Goal: Information Seeking & Learning: Learn about a topic

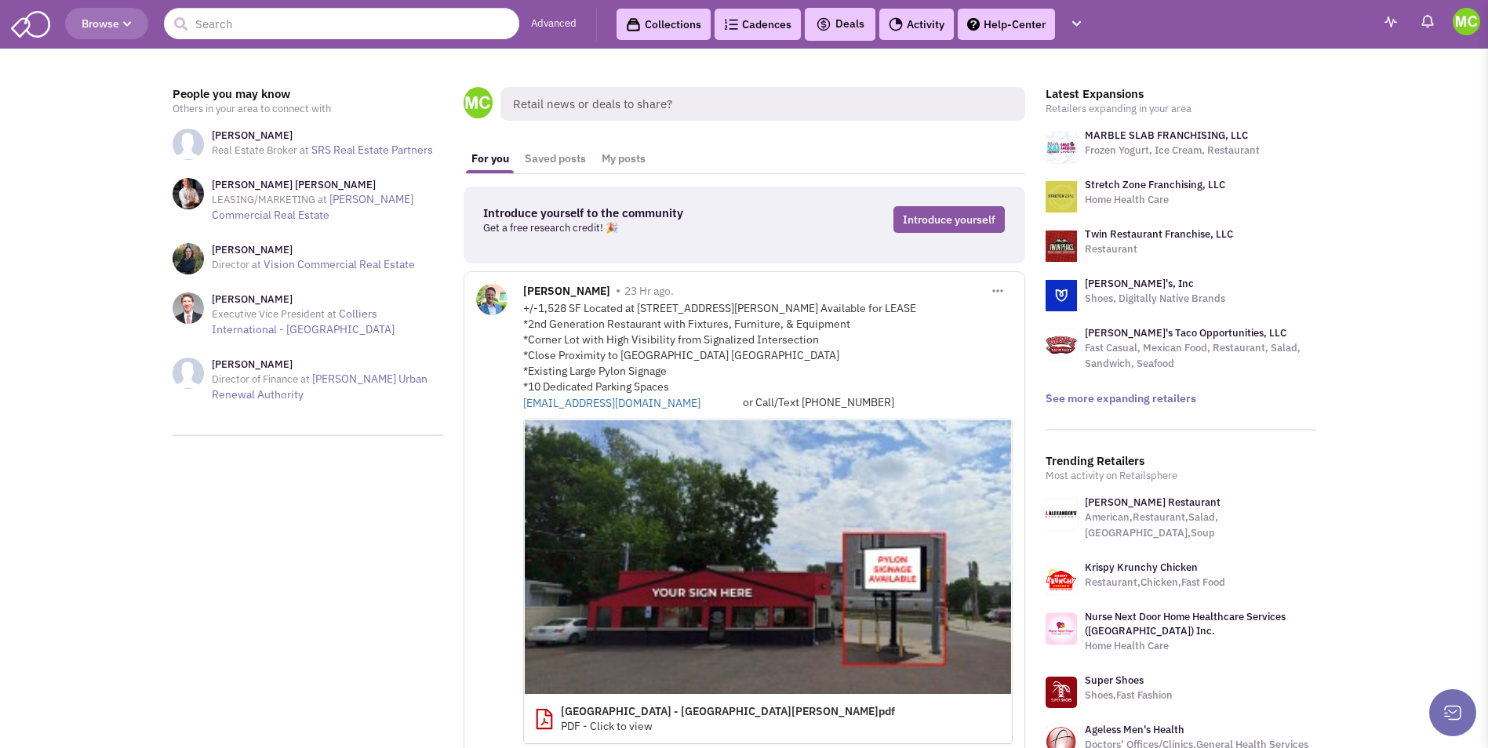
click at [1103, 333] on link "[PERSON_NAME]'s Taco Opportunities, LLC" at bounding box center [1186, 332] width 202 height 13
click at [1122, 398] on link "See more expanding retailers" at bounding box center [1121, 398] width 151 height 14
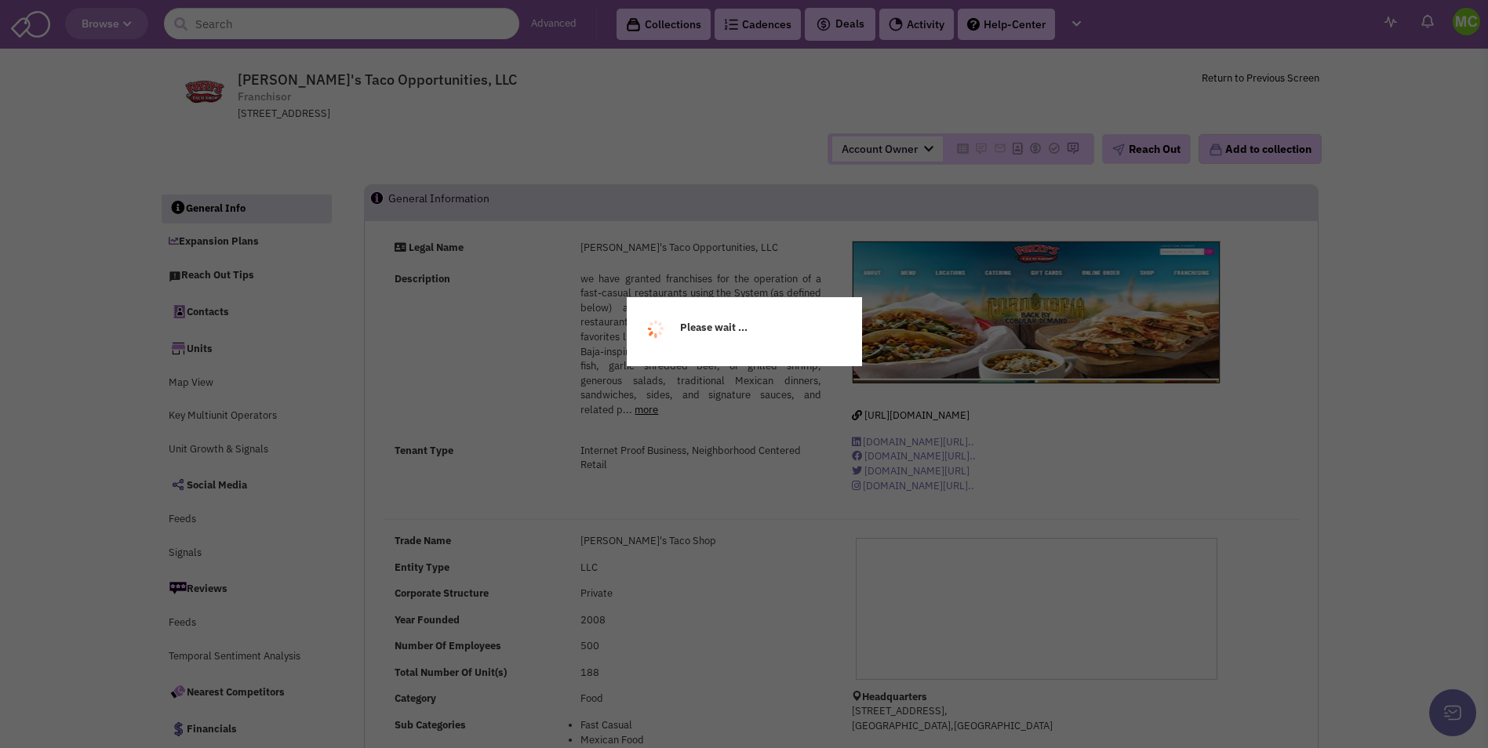
select select
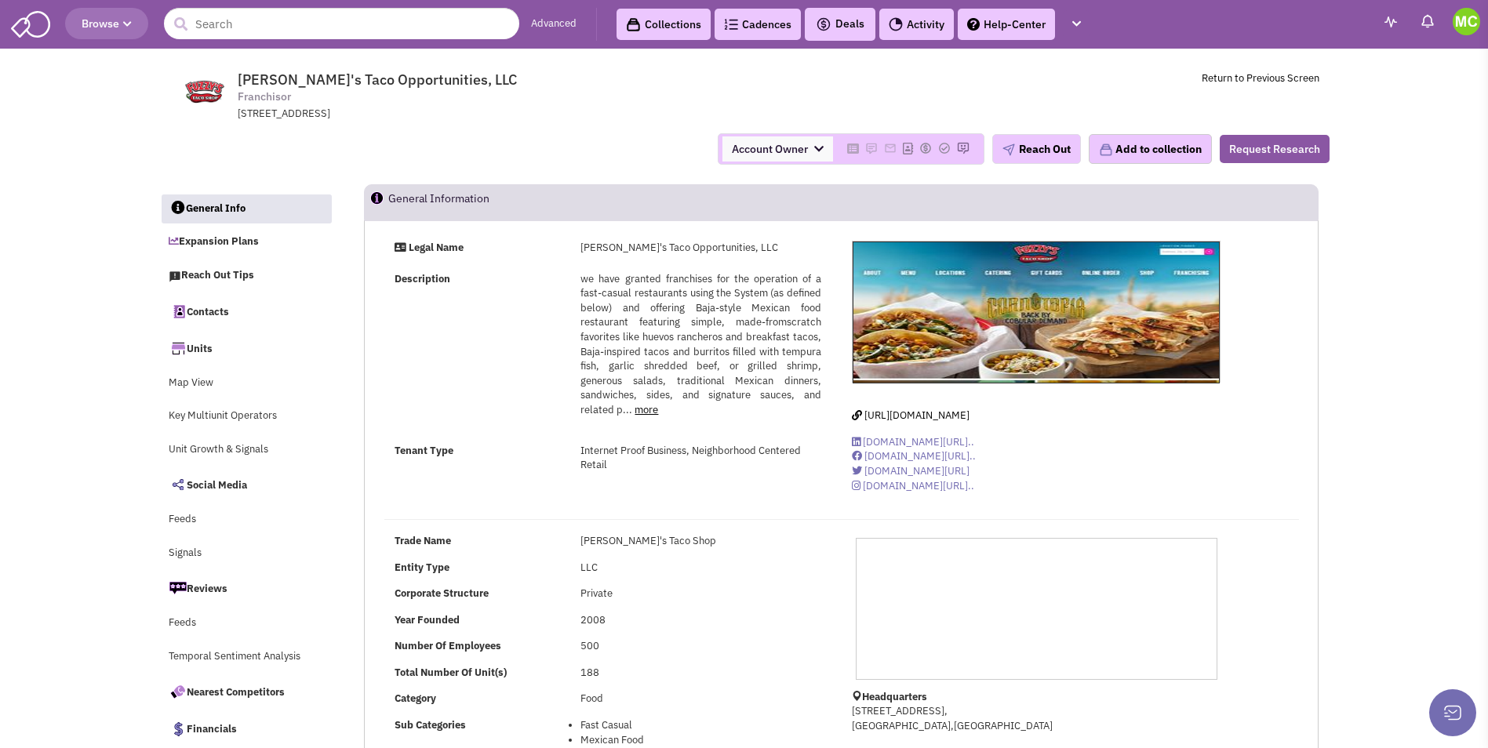
select select
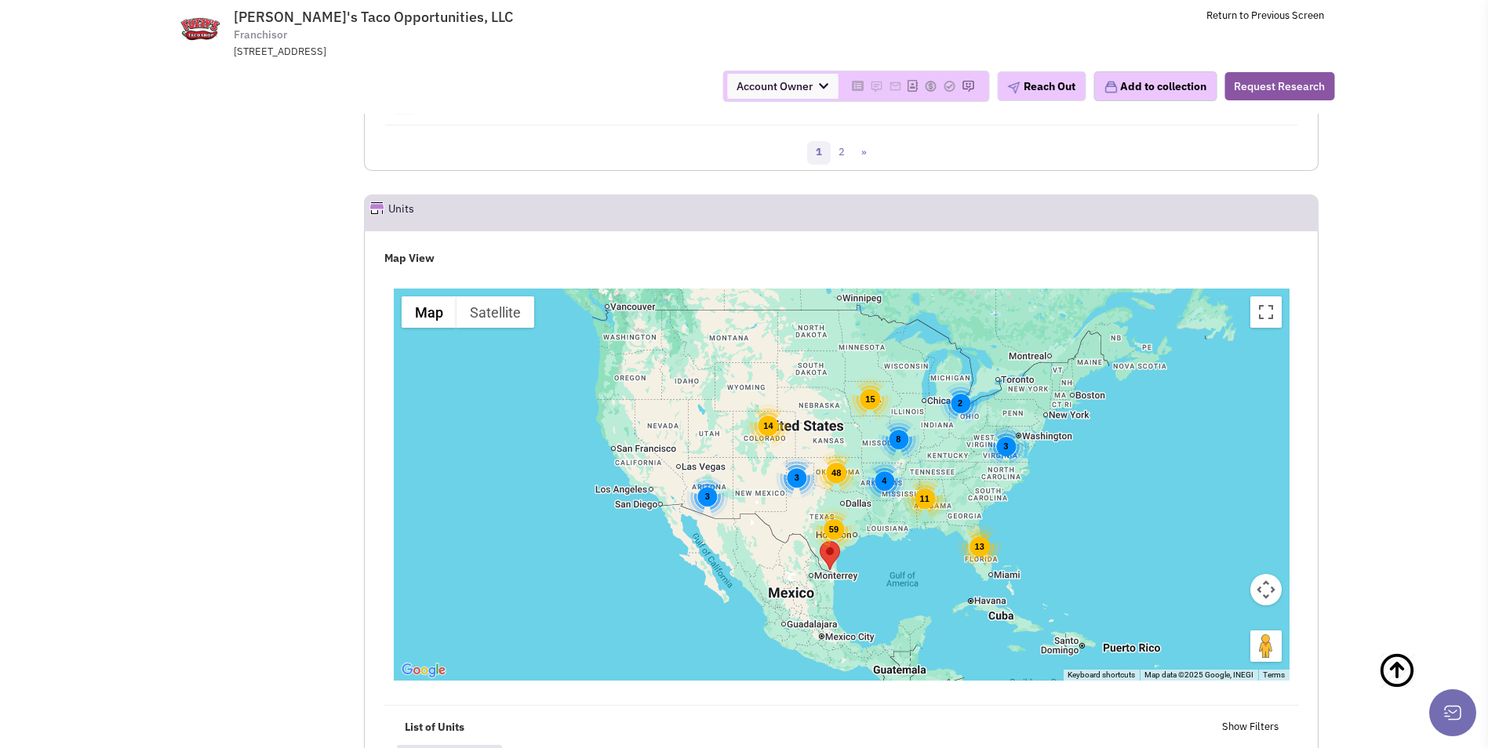
scroll to position [2511, 0]
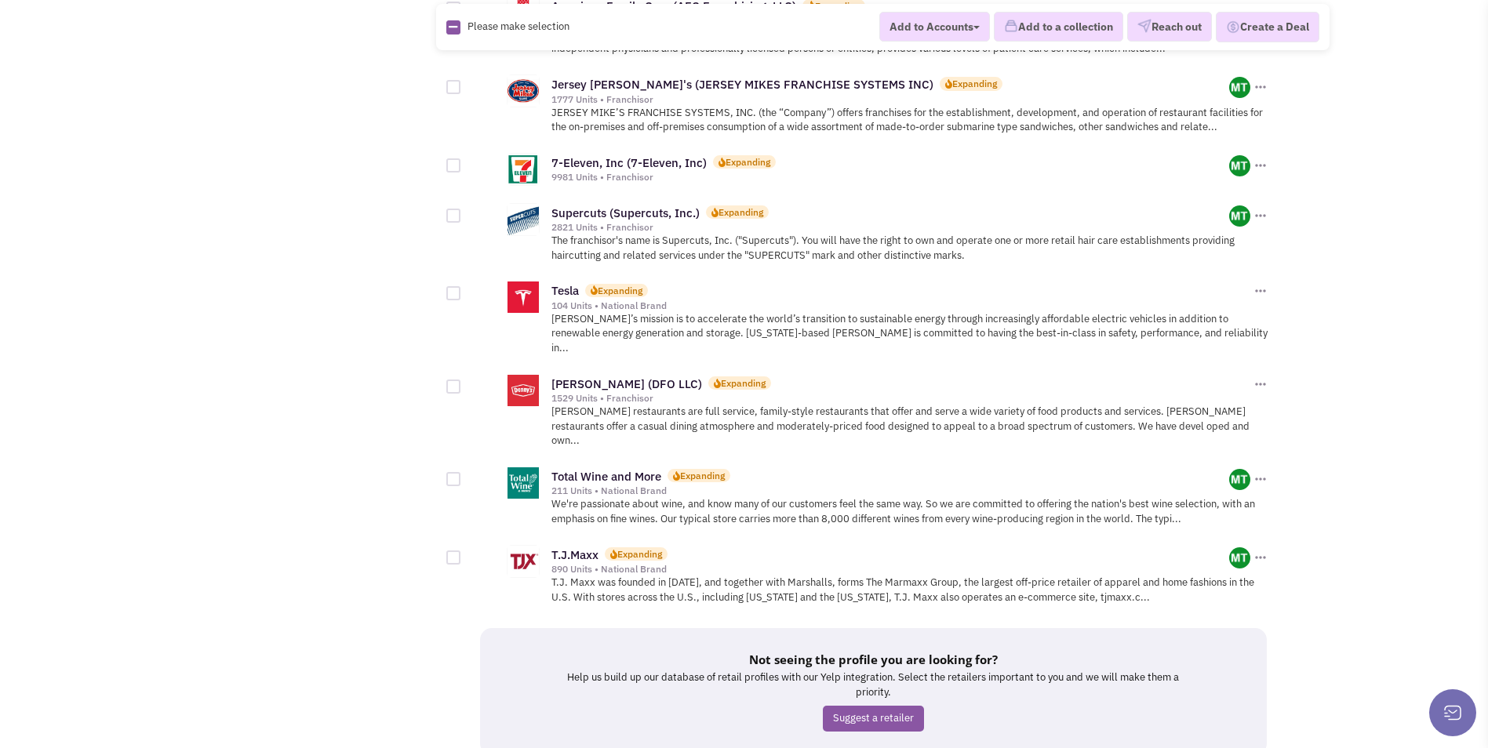
scroll to position [1649, 0]
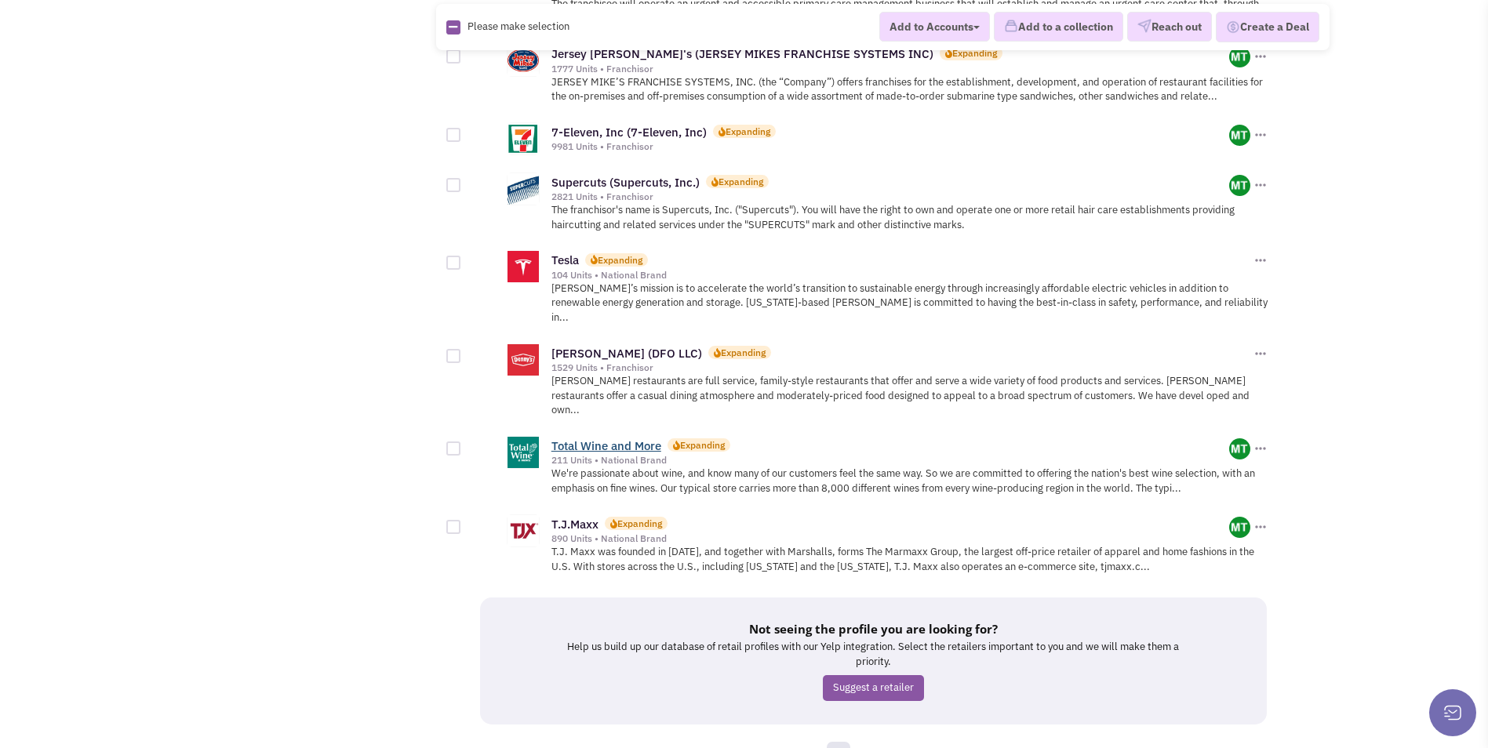
click at [636, 438] on link "Total Wine and More" at bounding box center [606, 445] width 110 height 15
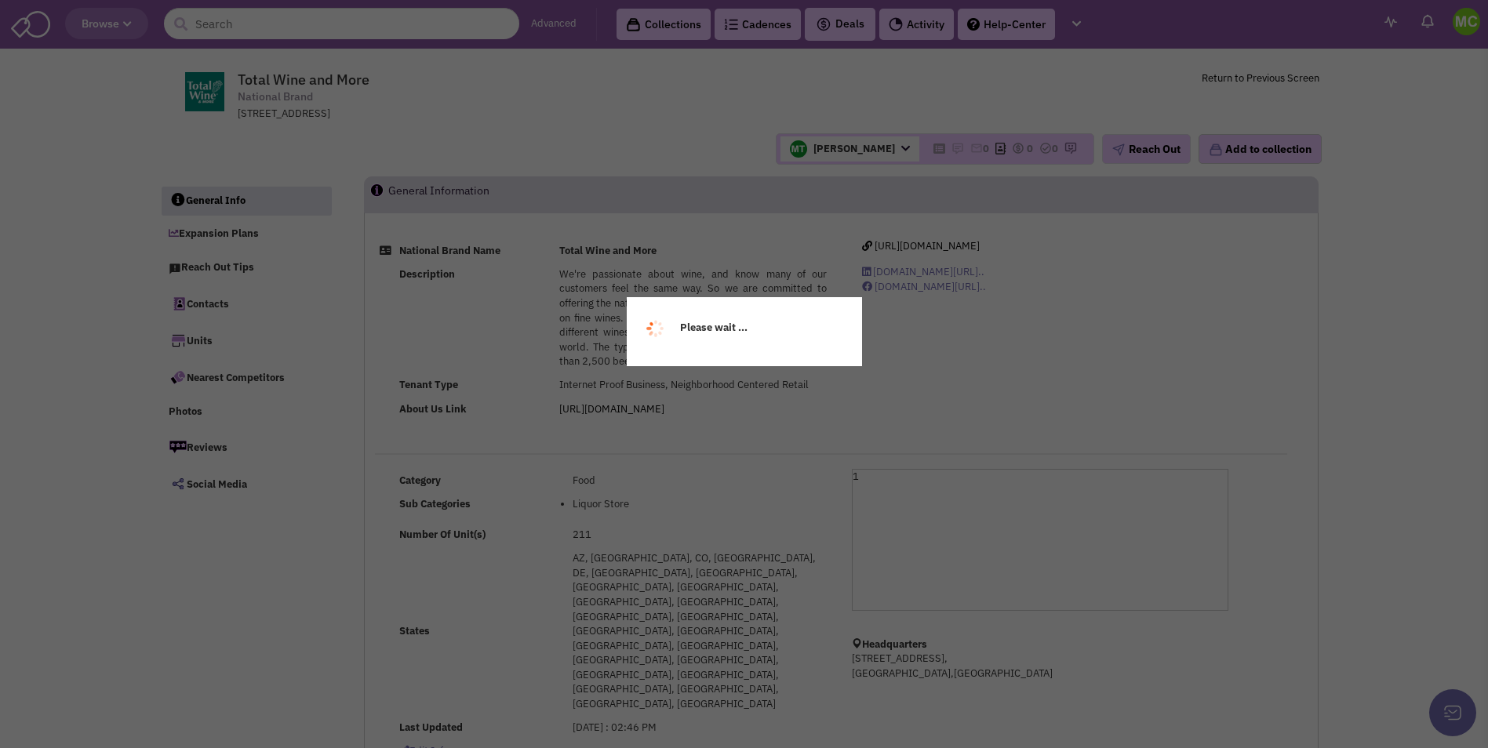
select select
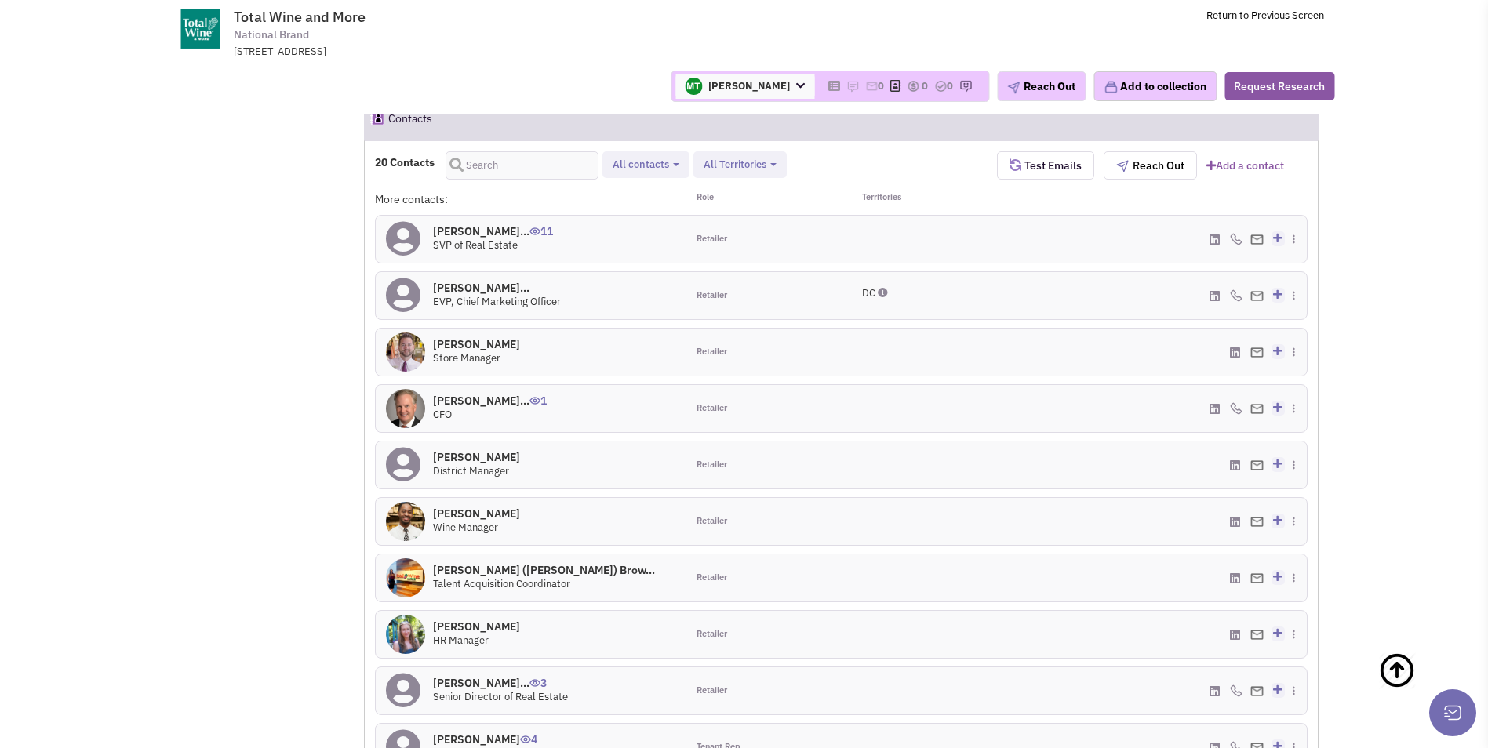
scroll to position [1177, 0]
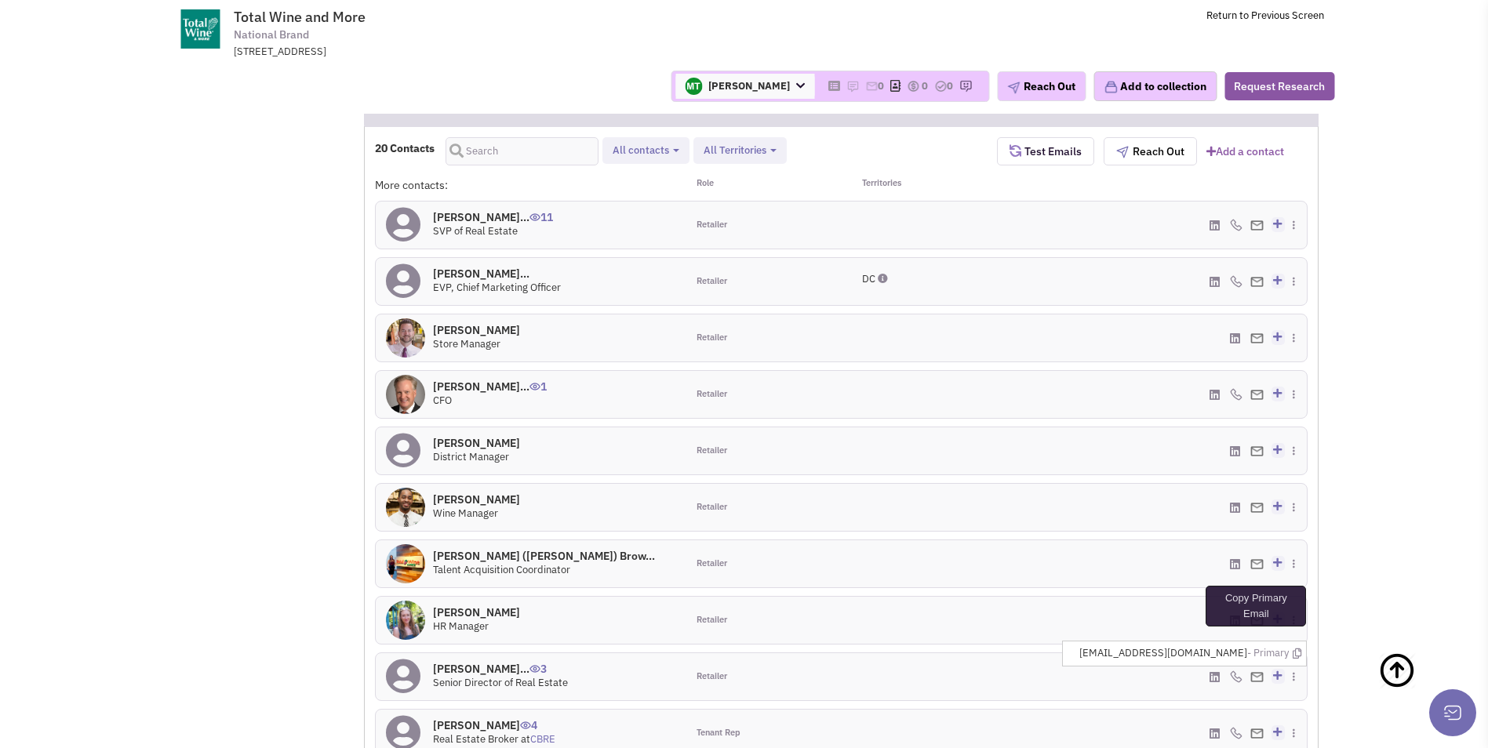
click at [1297, 649] on icon at bounding box center [1297, 654] width 9 height 10
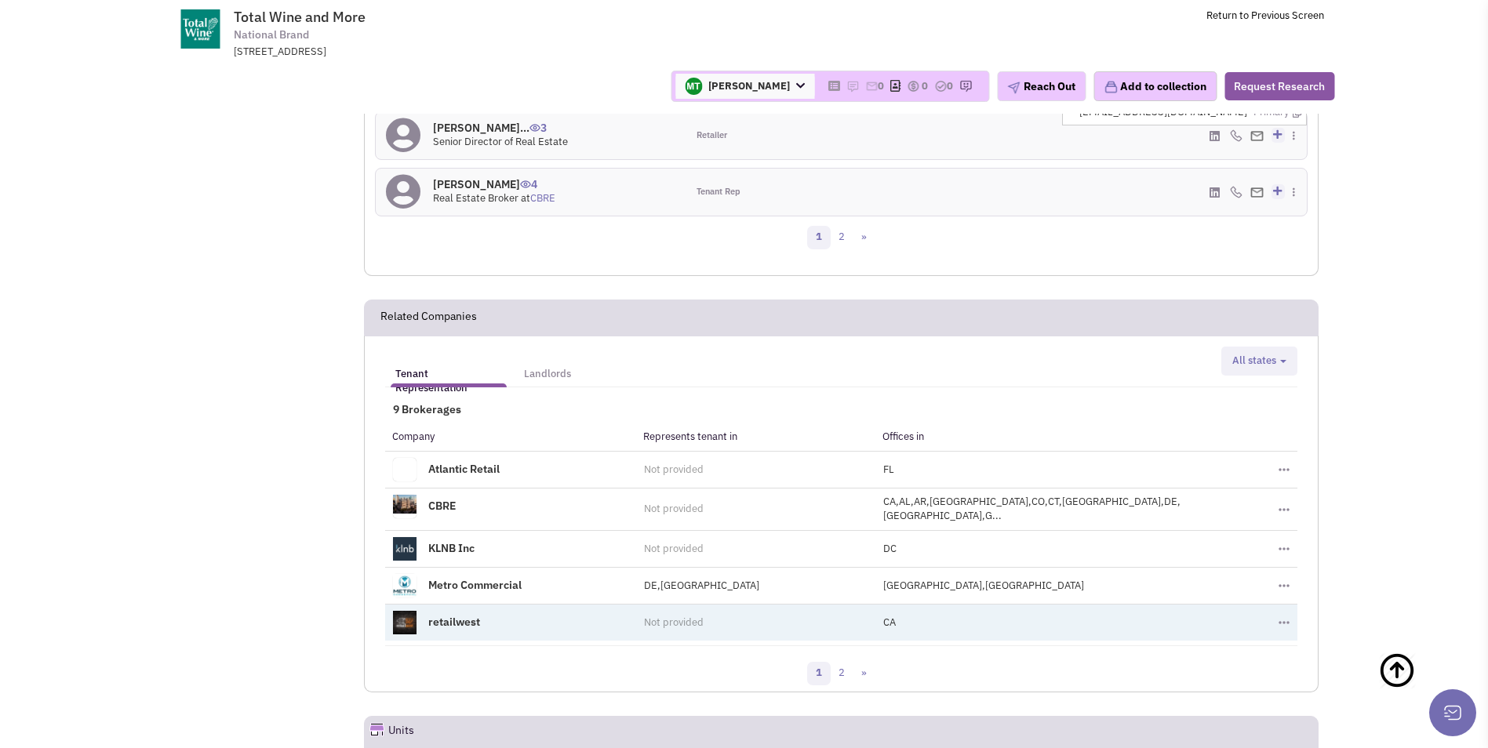
scroll to position [1726, 0]
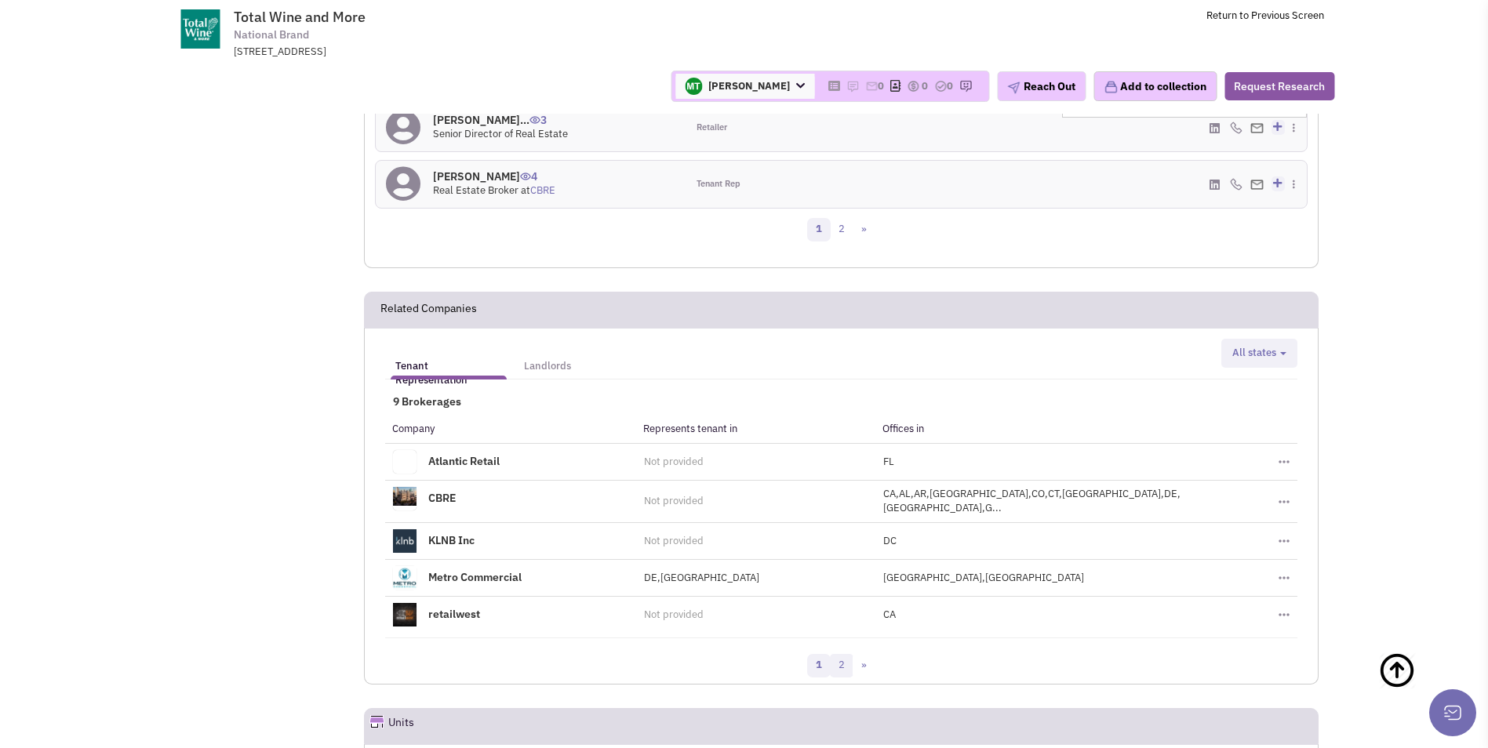
click at [843, 654] on link "2" at bounding box center [842, 666] width 24 height 24
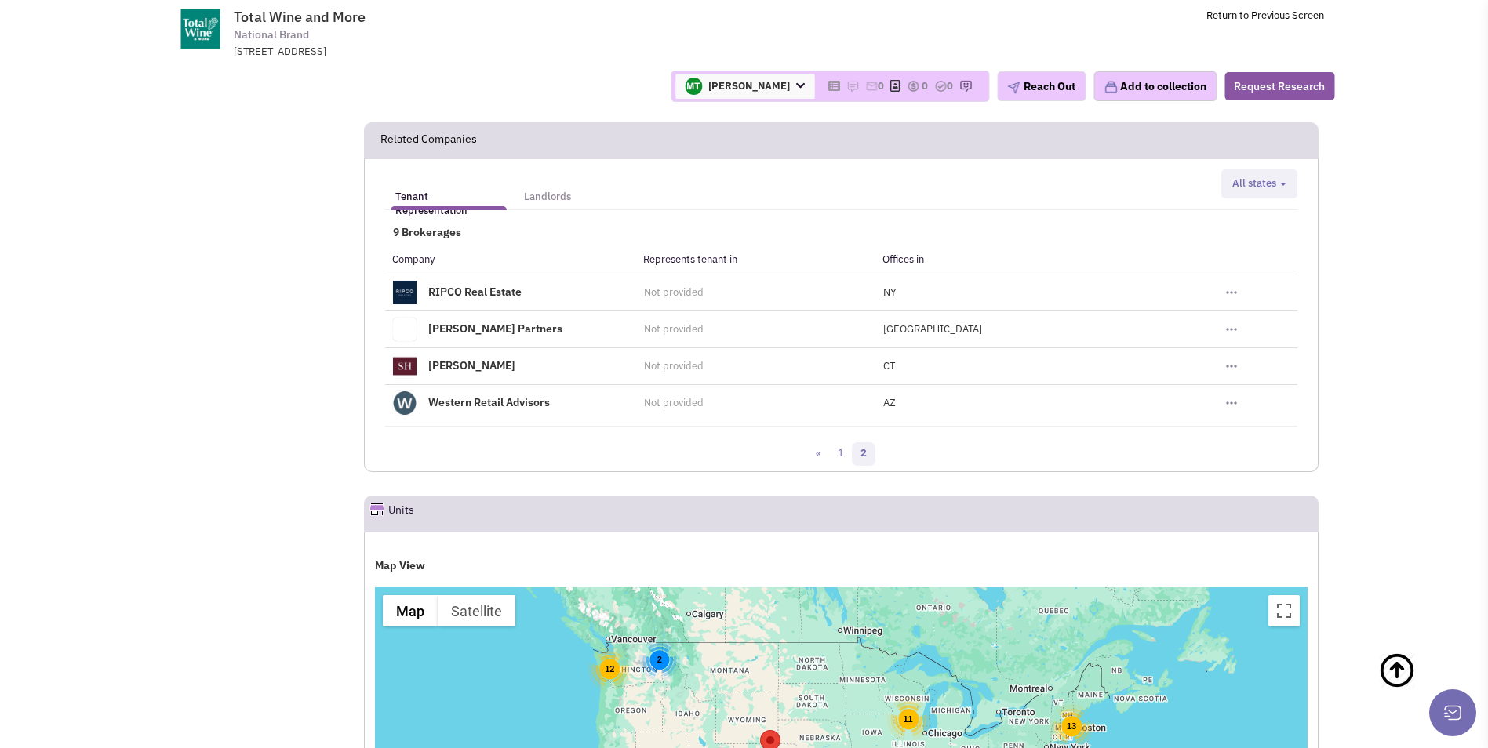
scroll to position [2118, 0]
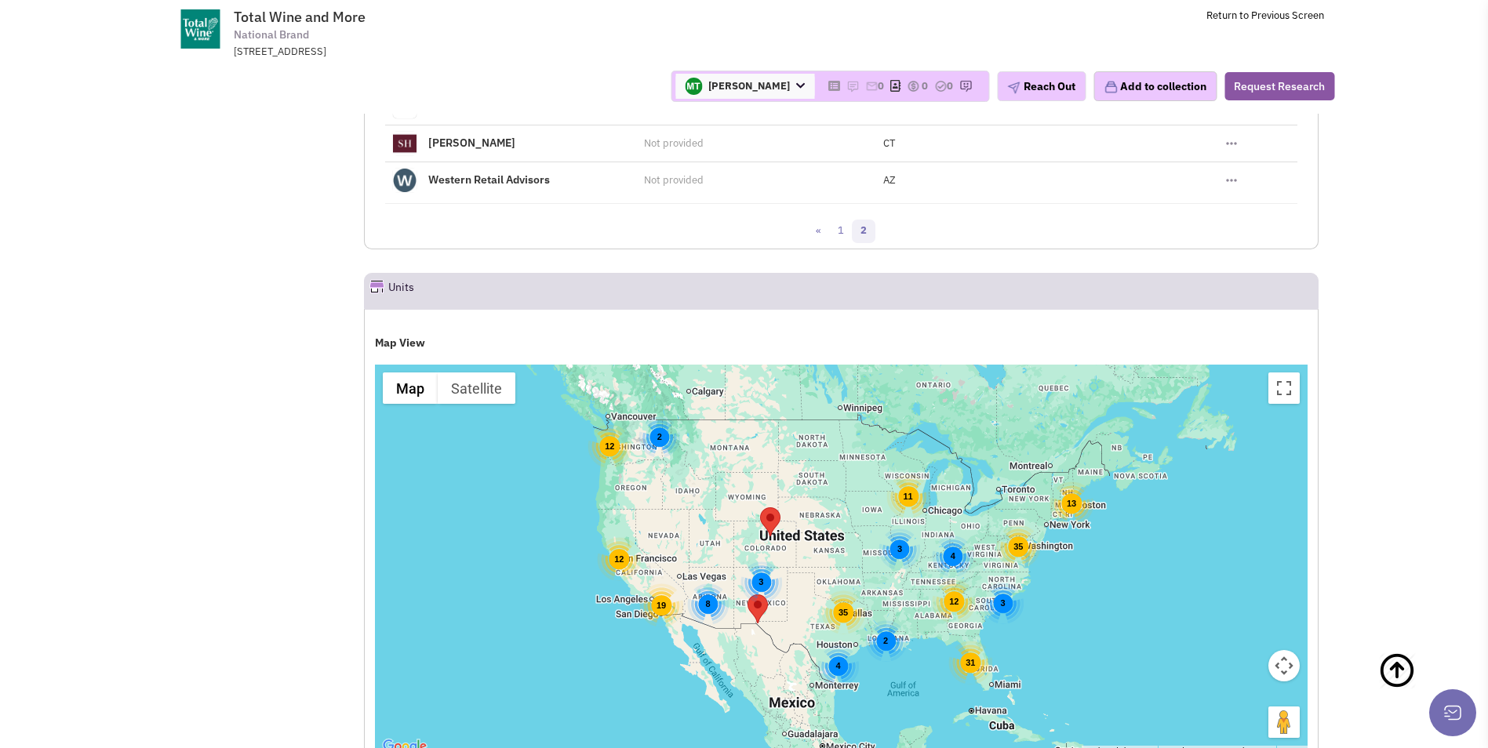
click at [842, 646] on div "4" at bounding box center [838, 667] width 42 height 42
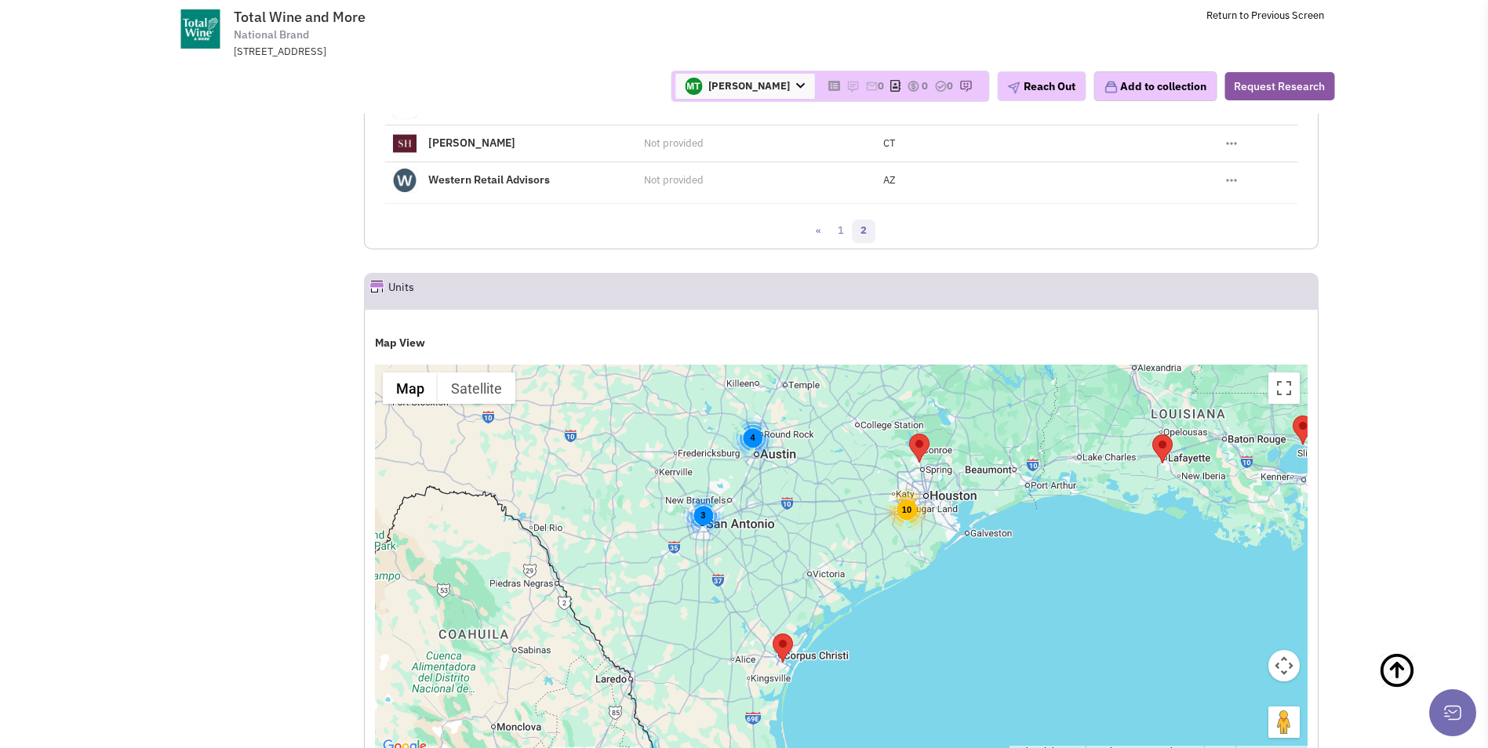
click at [908, 488] on div "10" at bounding box center [907, 510] width 44 height 44
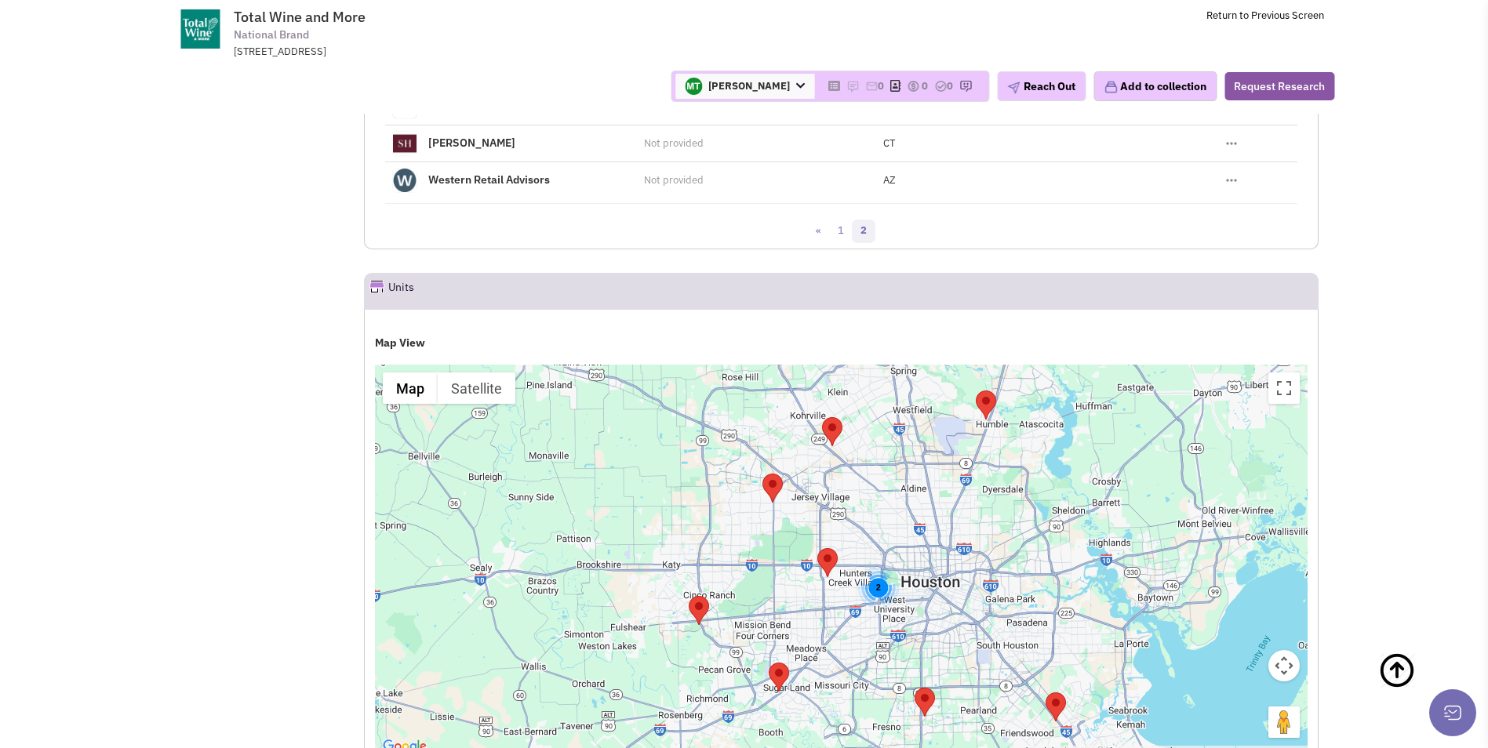
drag, startPoint x: 926, startPoint y: 427, endPoint x: 961, endPoint y: 419, distance: 36.3
click at [961, 419] on div "2" at bounding box center [841, 561] width 933 height 392
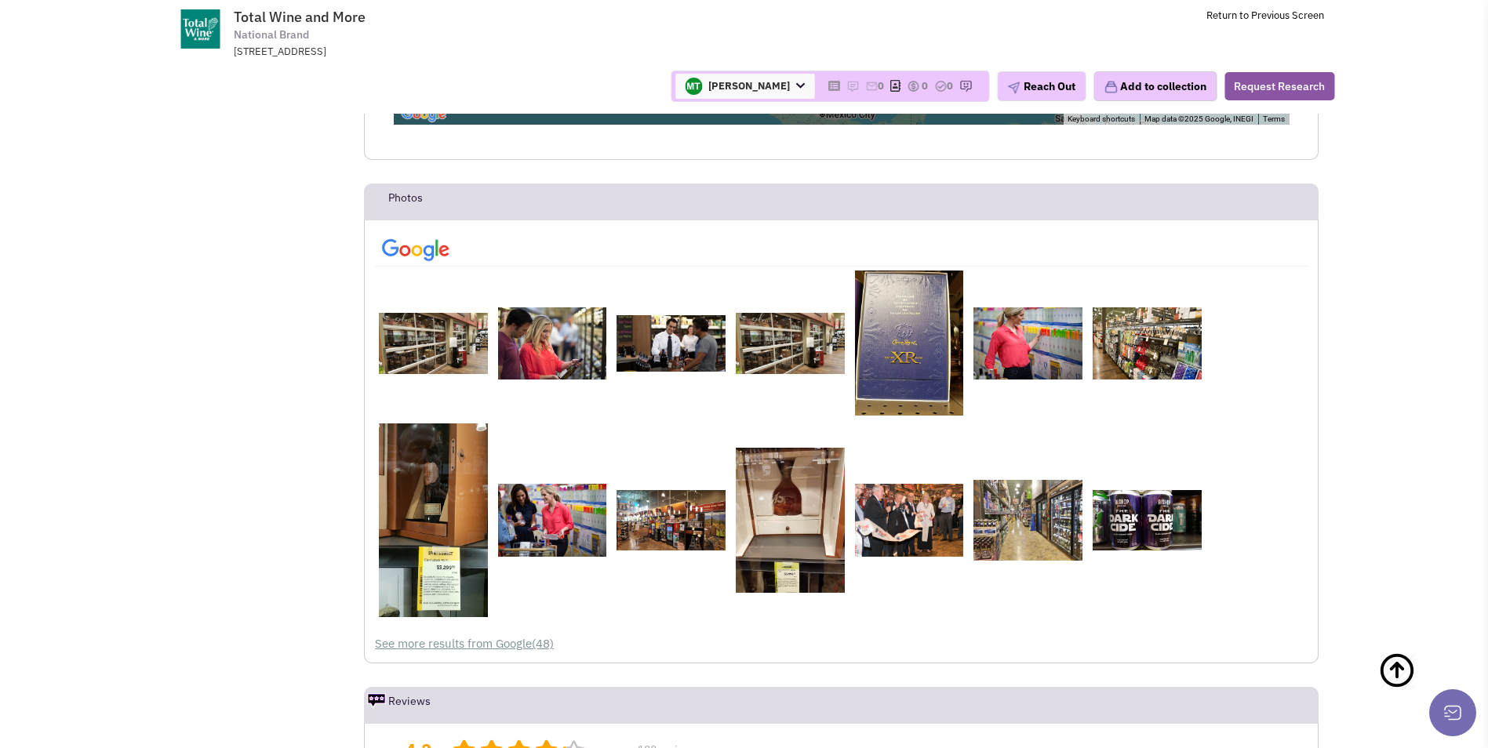
scroll to position [3530, 0]
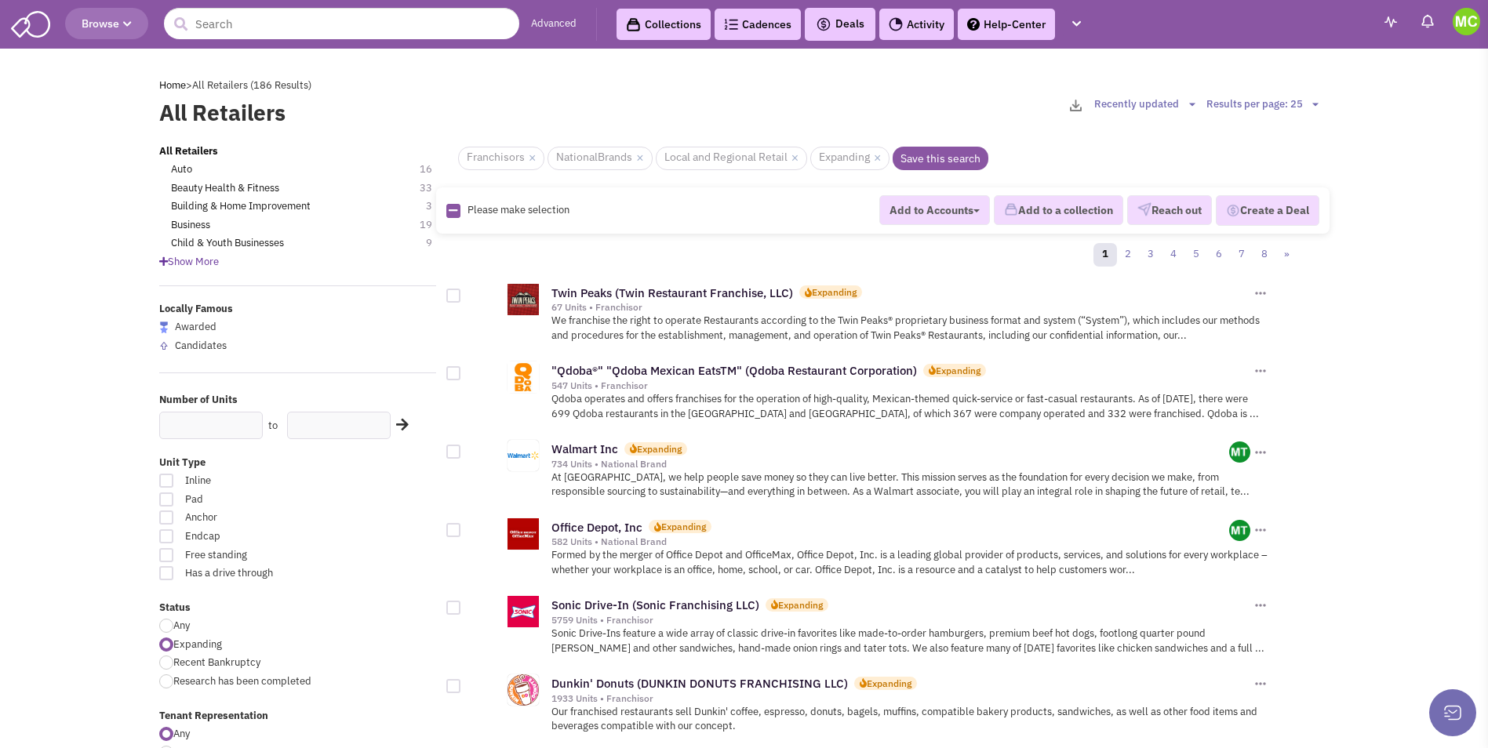
scroll to position [1649, 0]
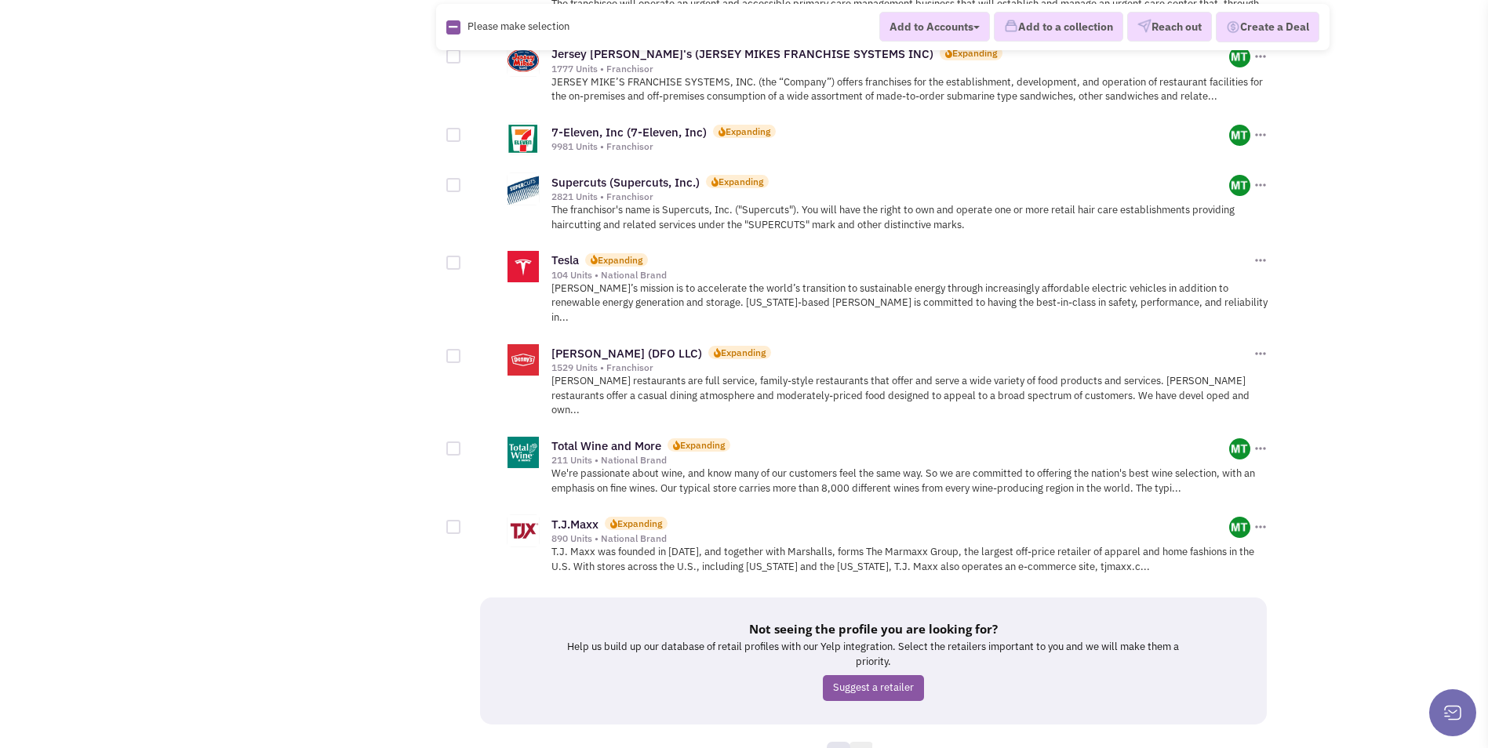
click at [854, 742] on link "2" at bounding box center [861, 754] width 24 height 24
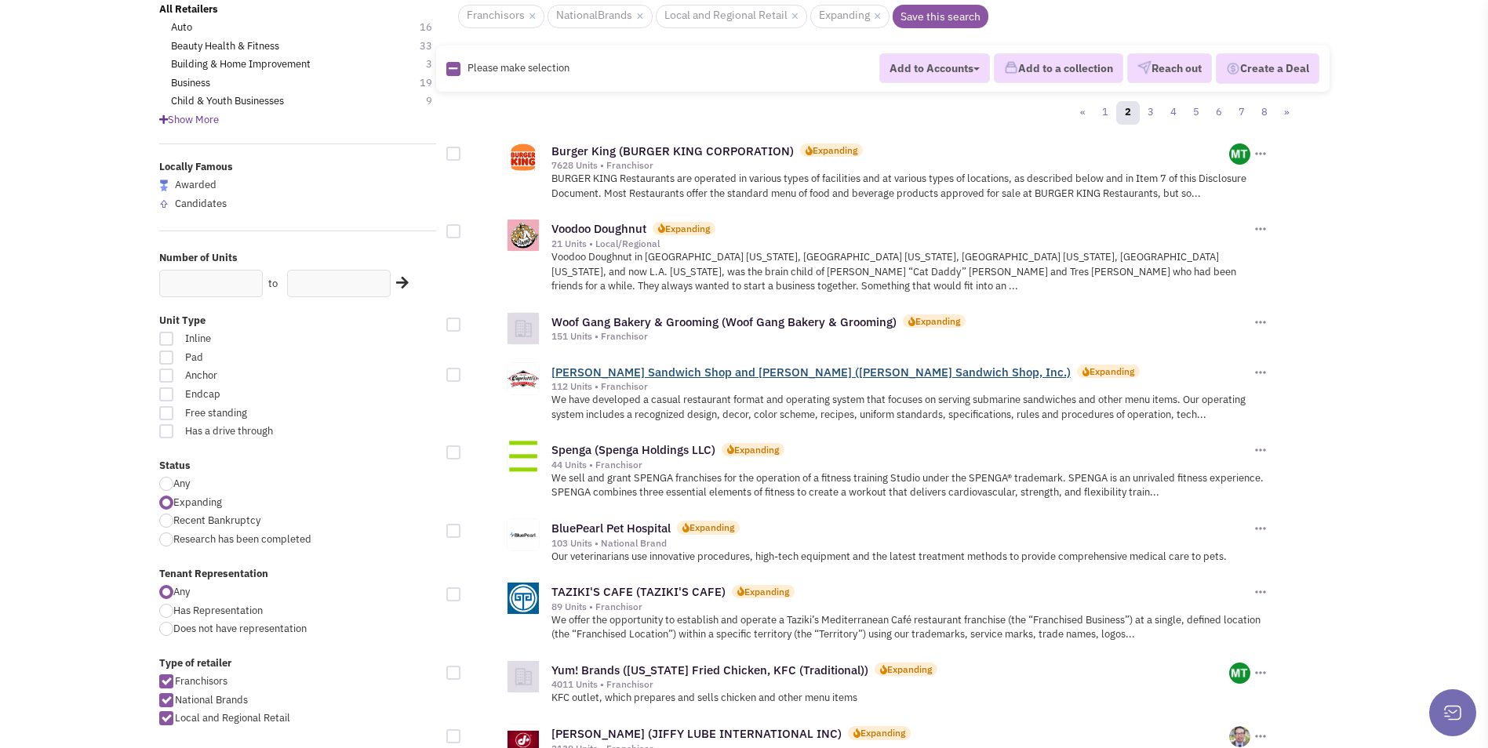
scroll to position [157, 0]
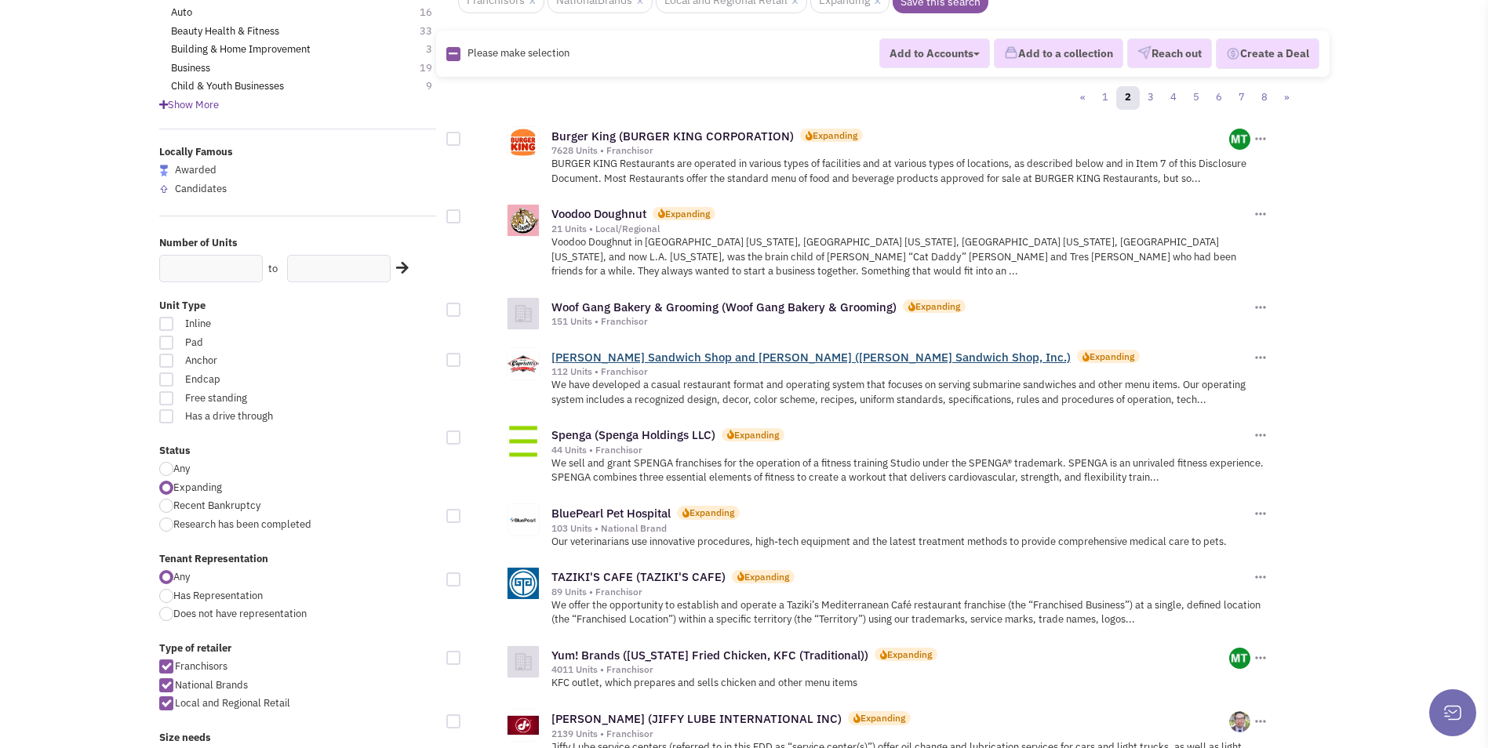
click at [603, 350] on link "[PERSON_NAME] Sandwich Shop and [PERSON_NAME] ([PERSON_NAME] Sandwich Shop, Inc…" at bounding box center [810, 357] width 519 height 15
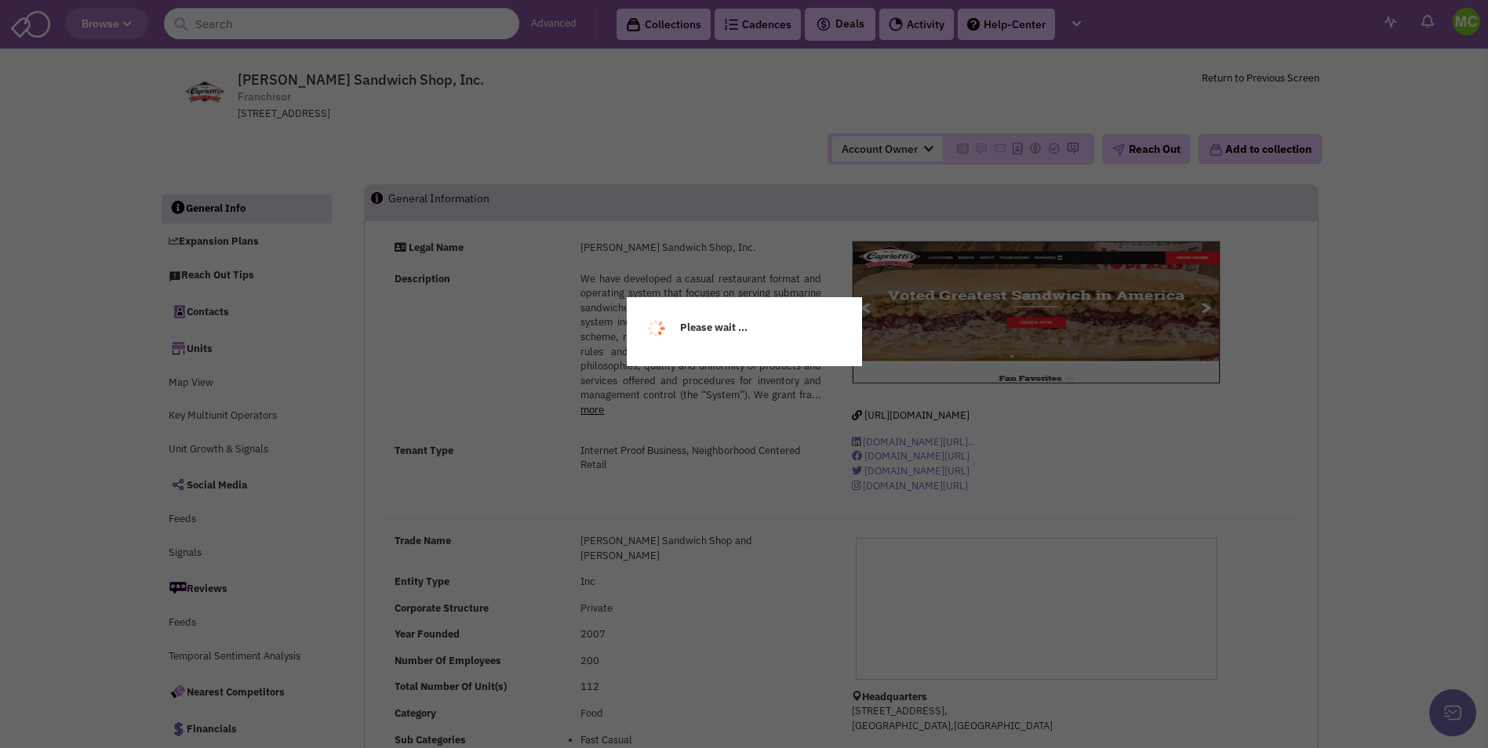
select select
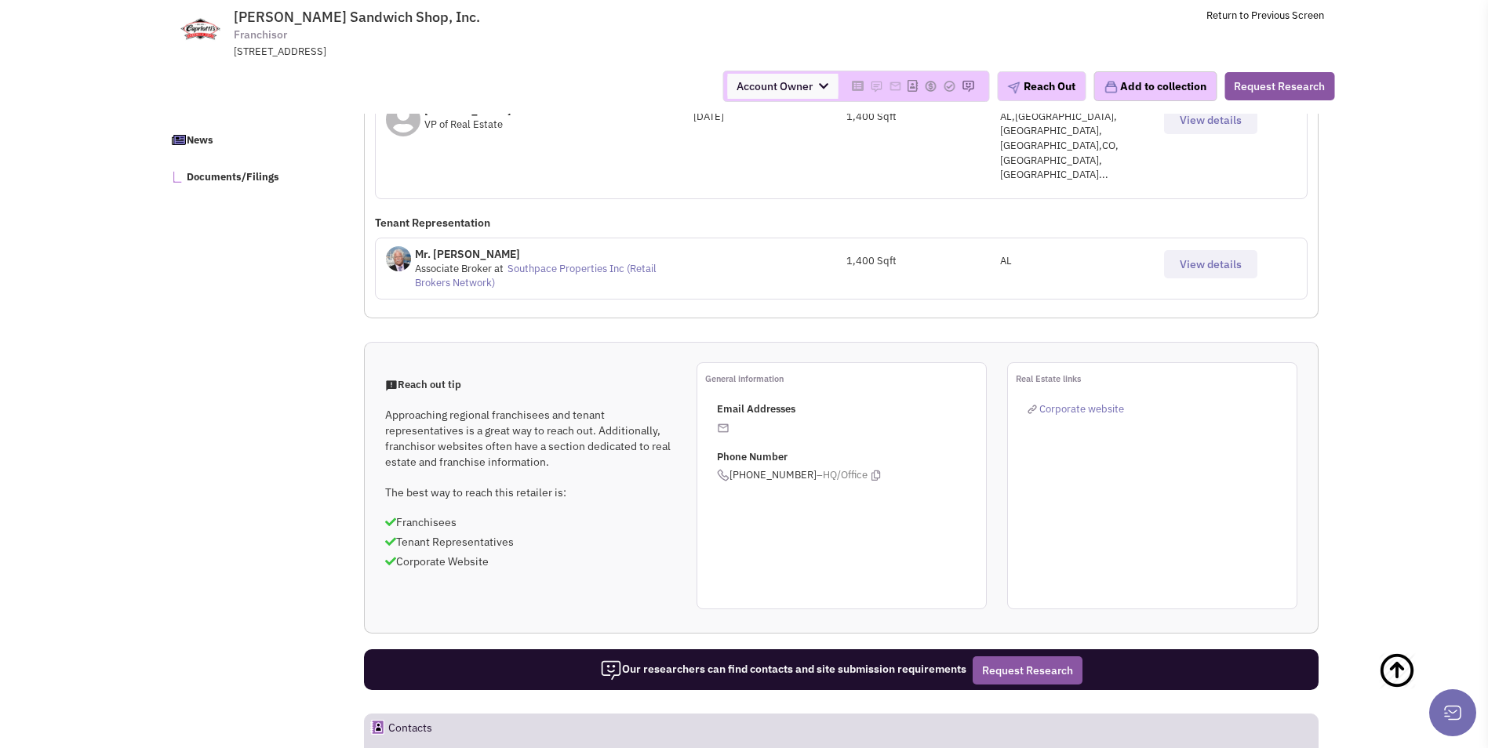
scroll to position [1335, 0]
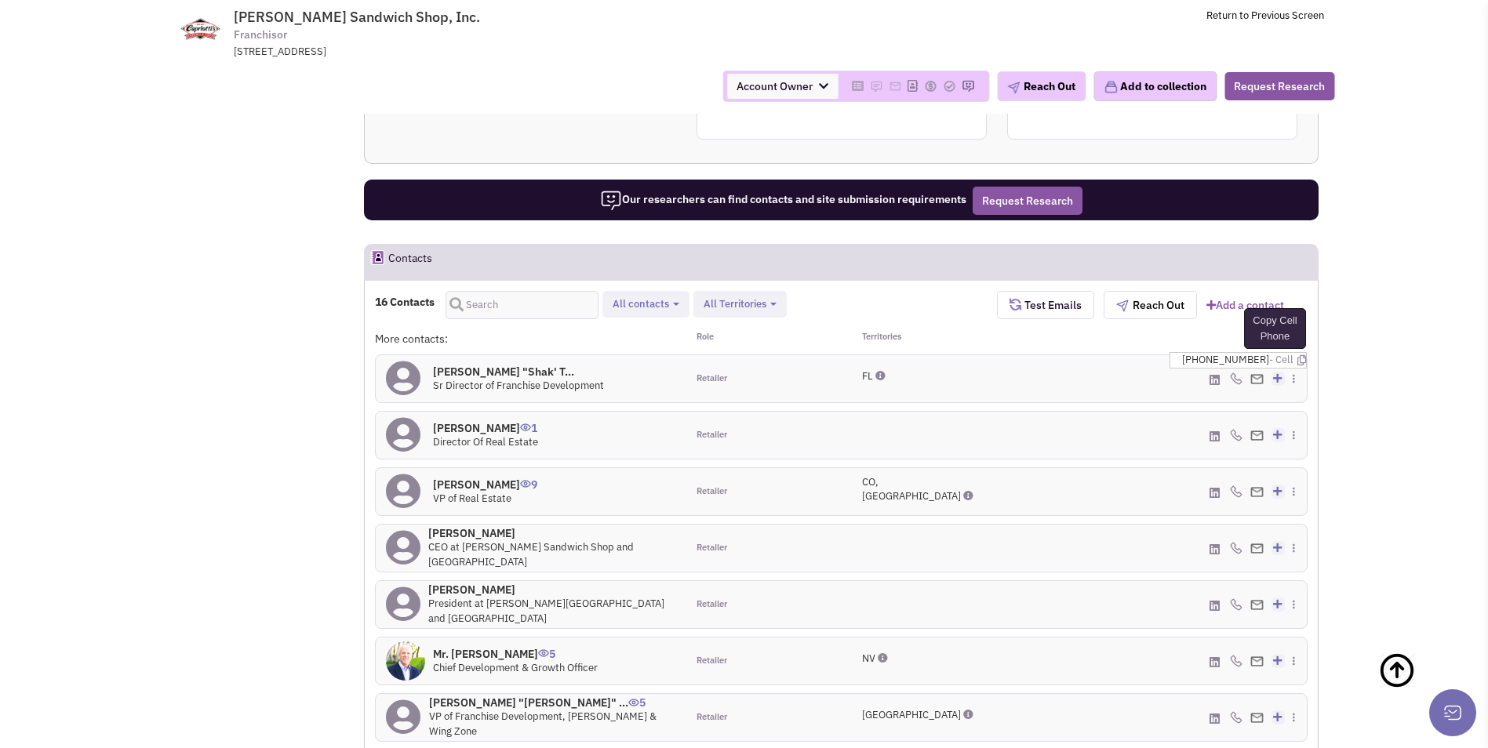
drag, startPoint x: 1238, startPoint y: 308, endPoint x: 1286, endPoint y: 293, distance: 50.1
click at [1297, 355] on icon at bounding box center [1301, 360] width 9 height 10
click at [1294, 351] on icon at bounding box center [1297, 356] width 9 height 10
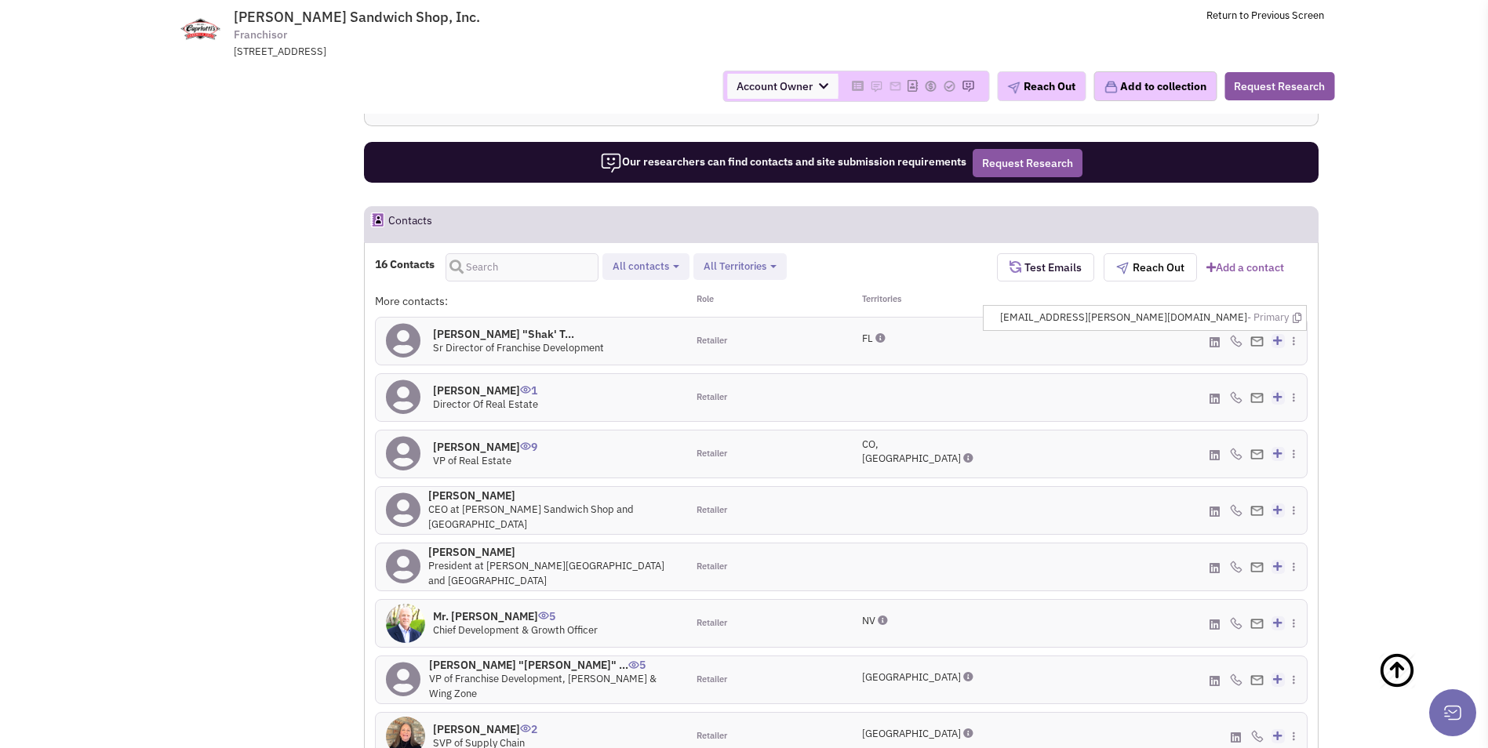
scroll to position [1492, 0]
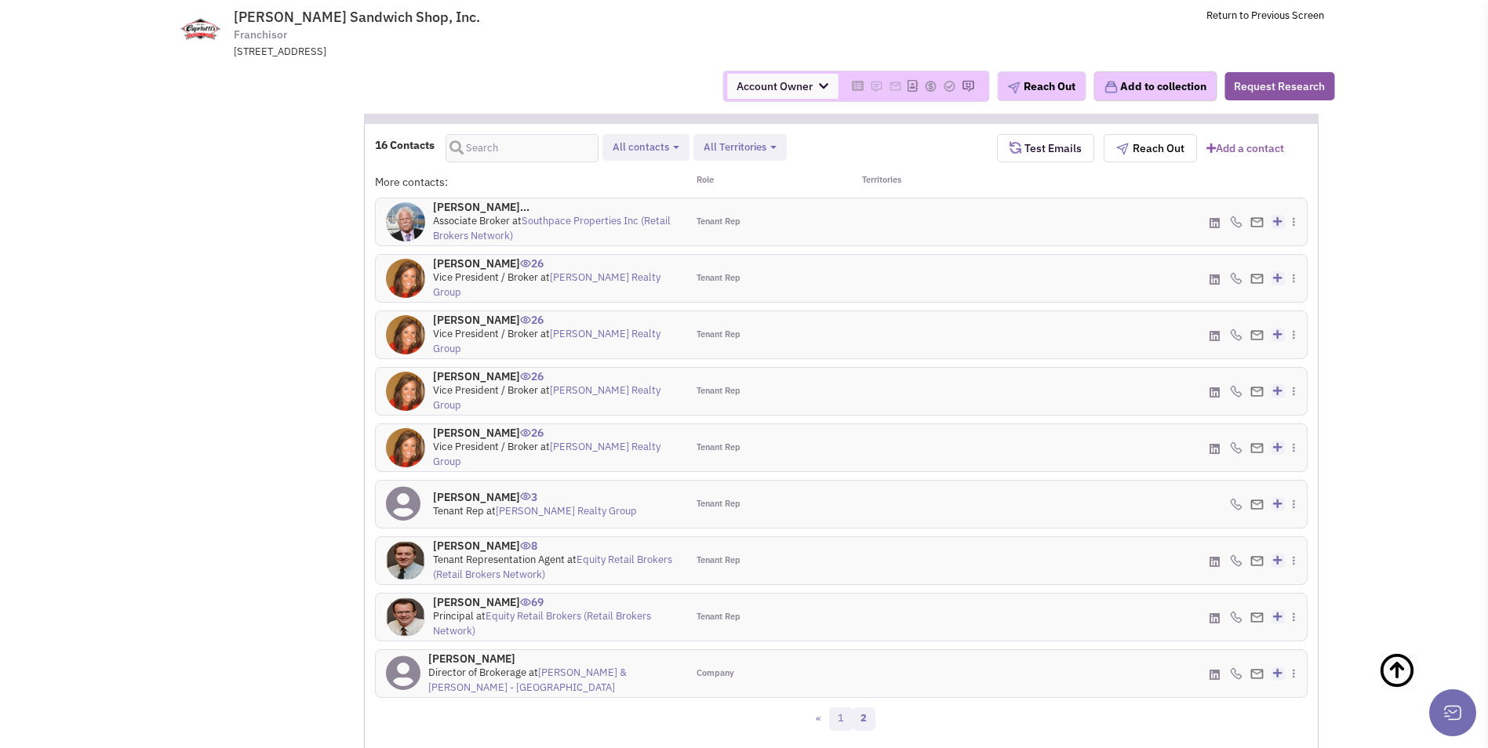
click at [843, 707] on link "1" at bounding box center [841, 719] width 24 height 24
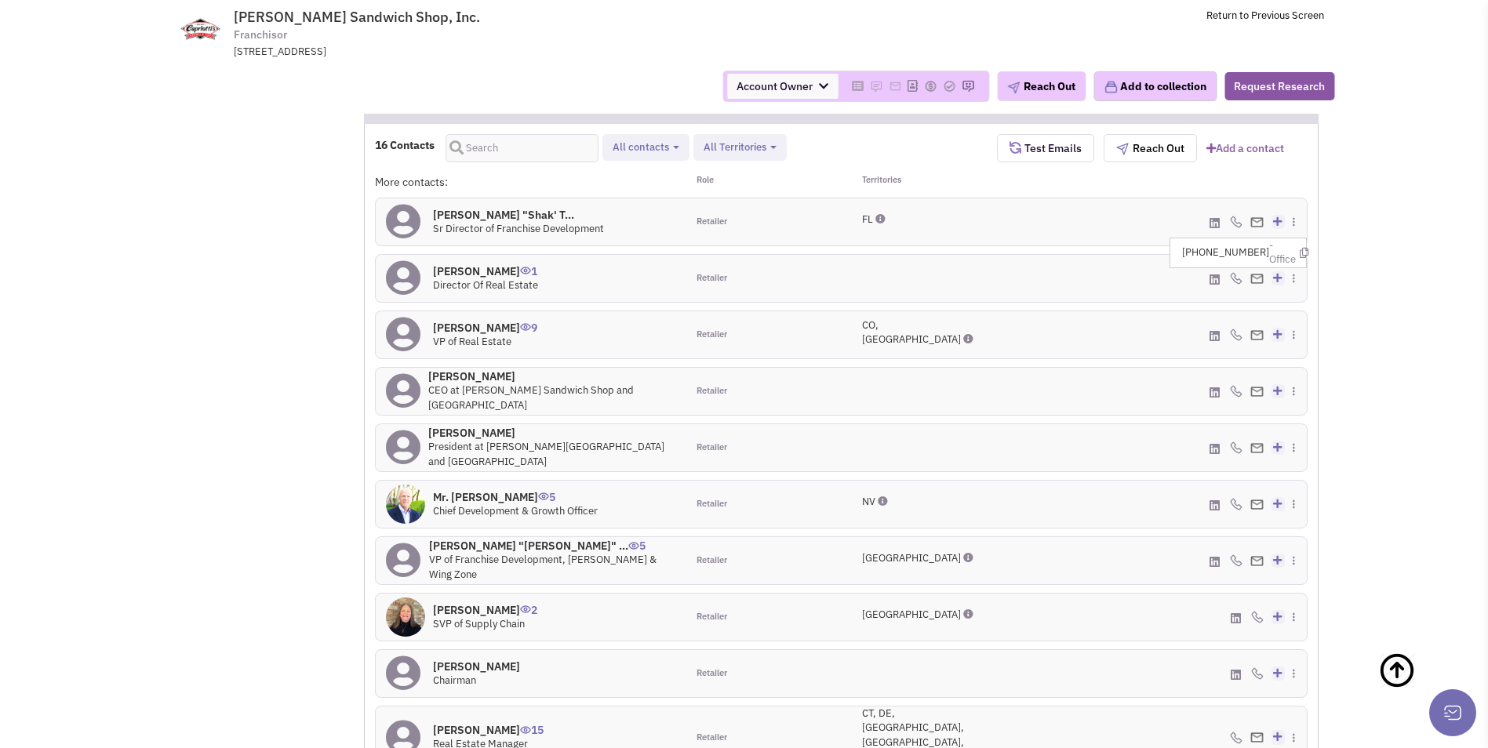
drag, startPoint x: 1298, startPoint y: 192, endPoint x: 1312, endPoint y: 178, distance: 20.0
click at [1312, 178] on div "16 Contacts Retailer contacts Tenant representatives Site selection decision ma…" at bounding box center [841, 476] width 955 height 707
click at [1300, 248] on icon at bounding box center [1304, 253] width 9 height 10
click at [1294, 250] on icon at bounding box center [1297, 255] width 9 height 10
click at [894, 747] on icon at bounding box center [899, 757] width 10 height 10
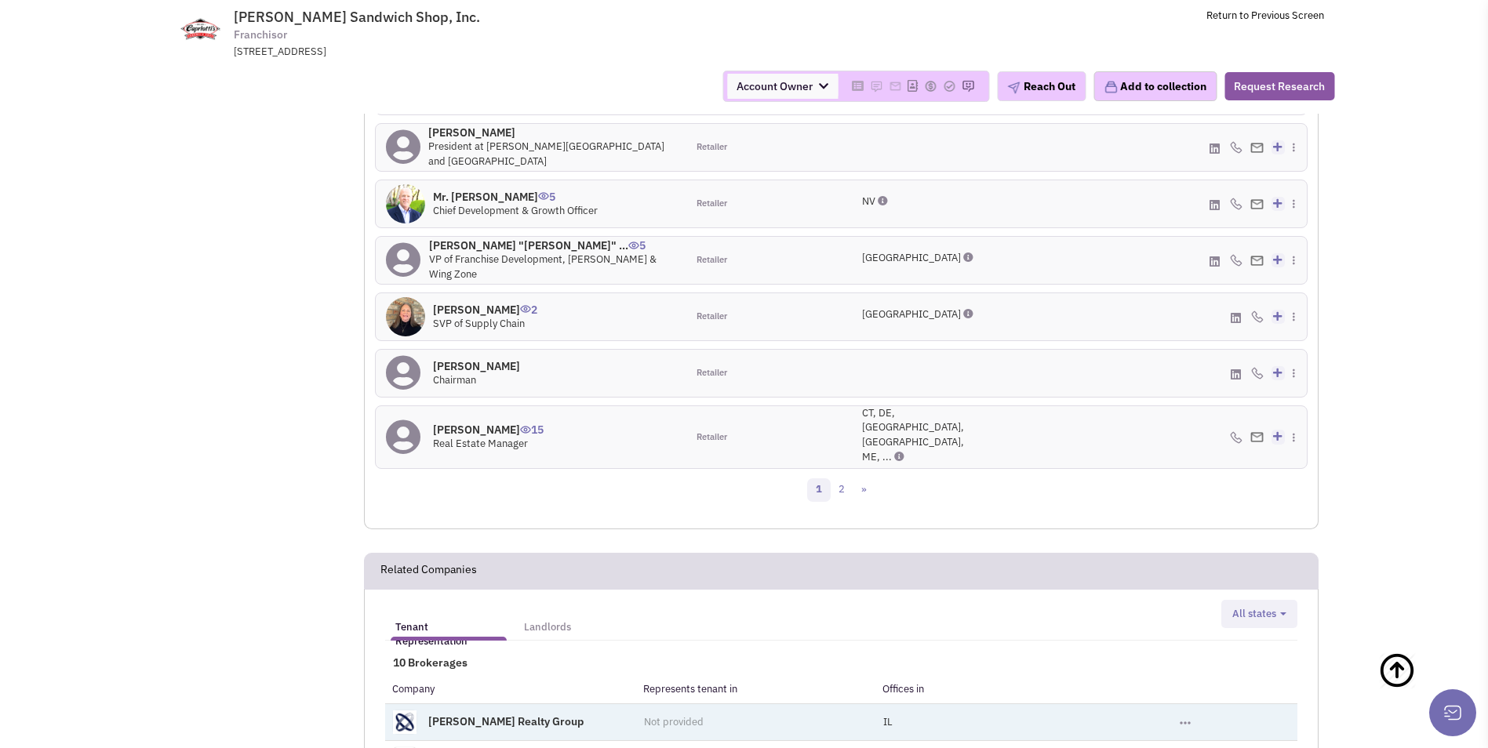
scroll to position [1884, 0]
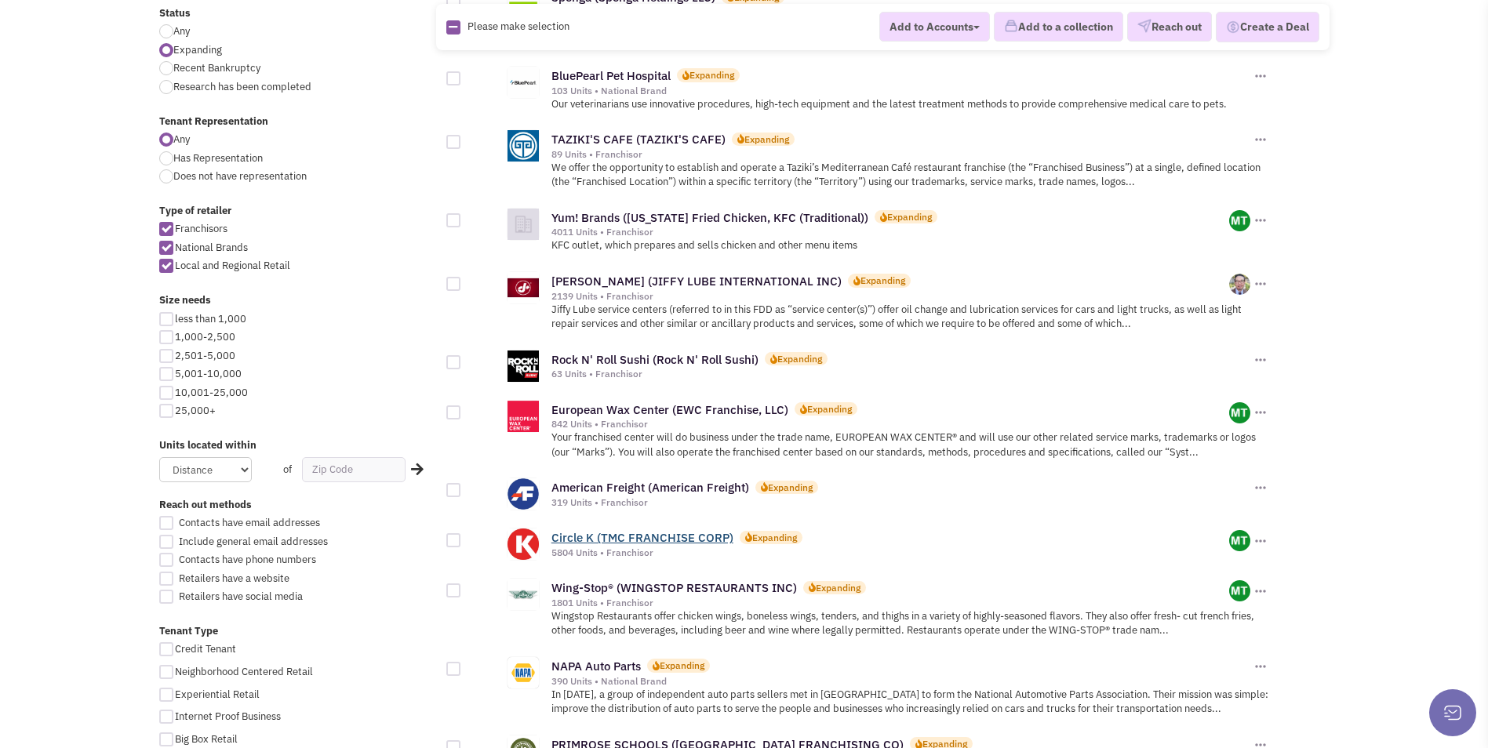
scroll to position [627, 0]
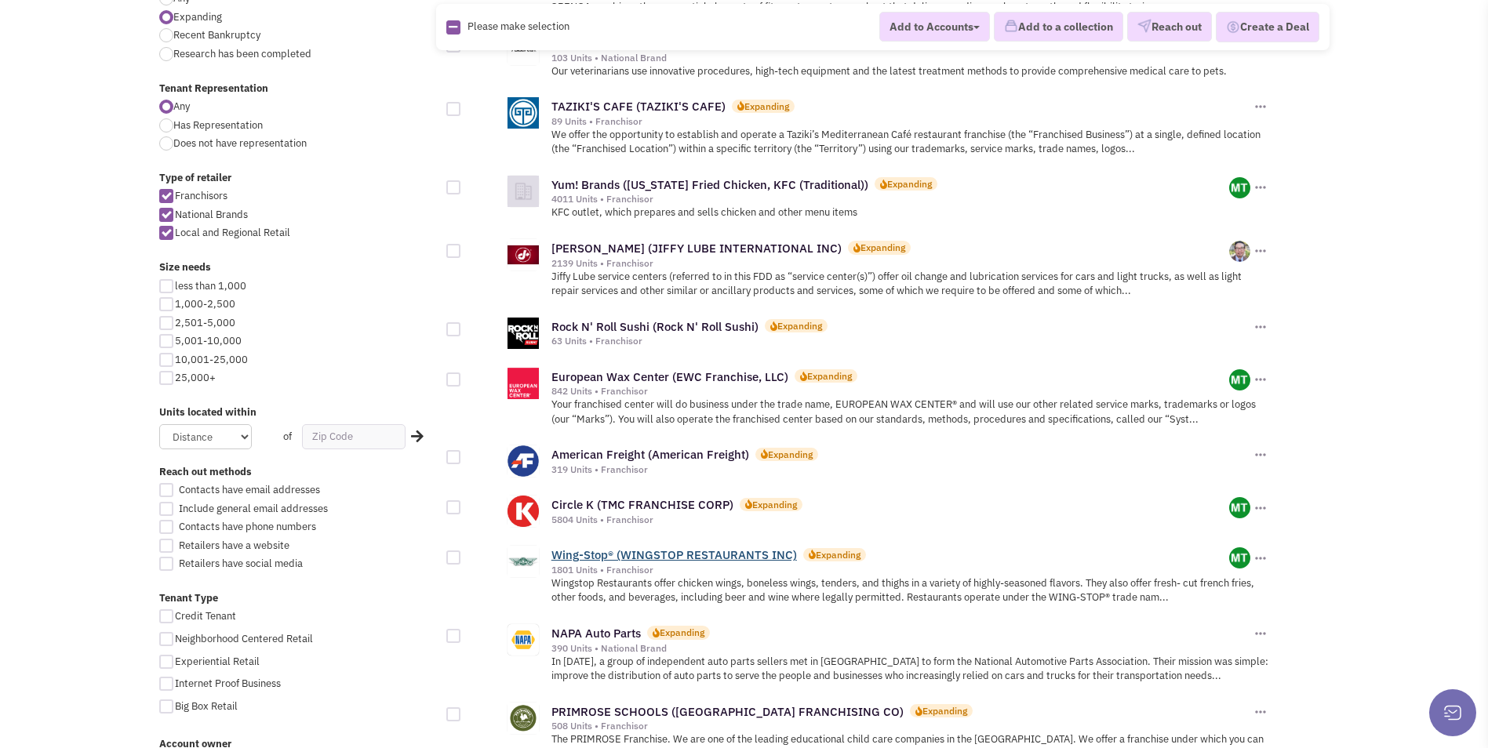
click at [620, 547] on link "Wing-Stop® (WINGSTOP RESTAURANTS INC)" at bounding box center [673, 554] width 245 height 15
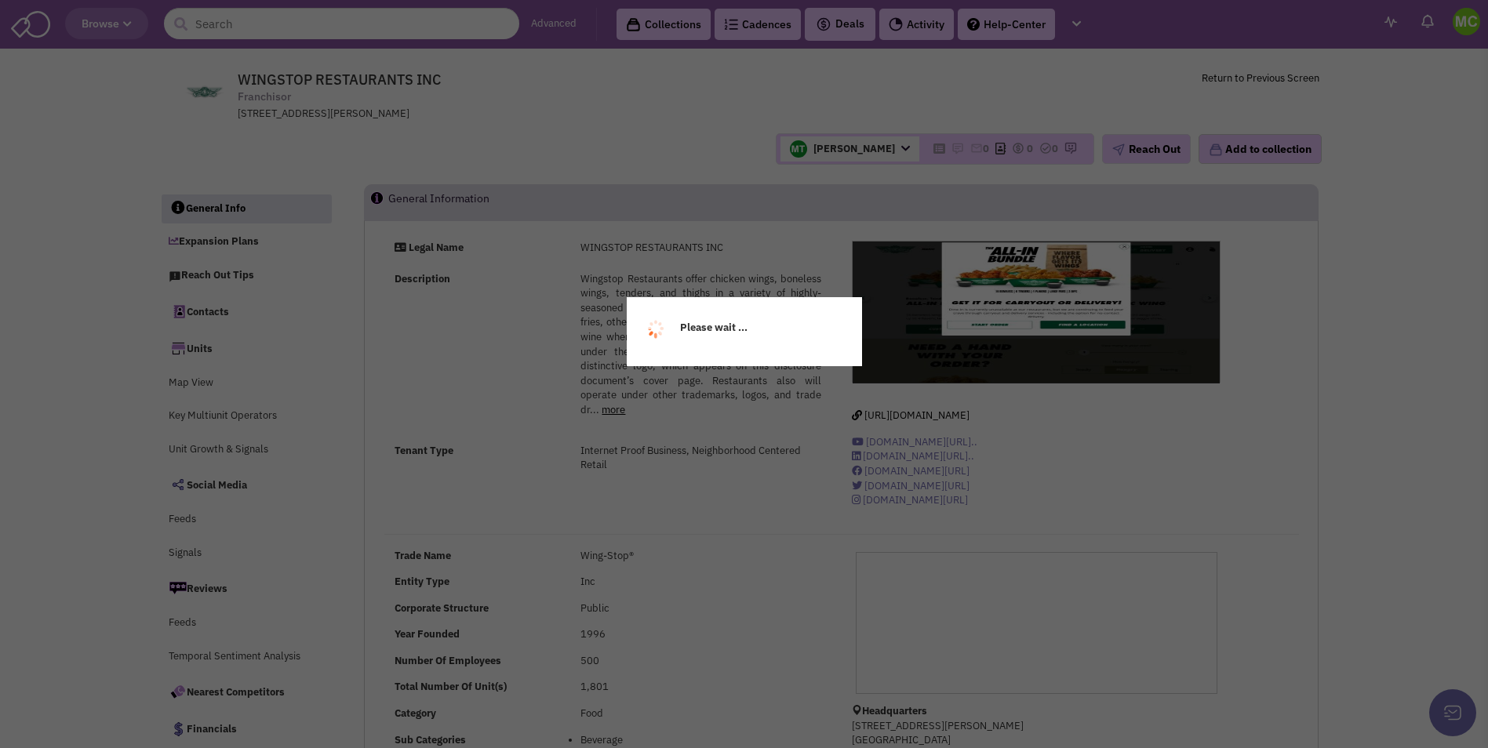
select select
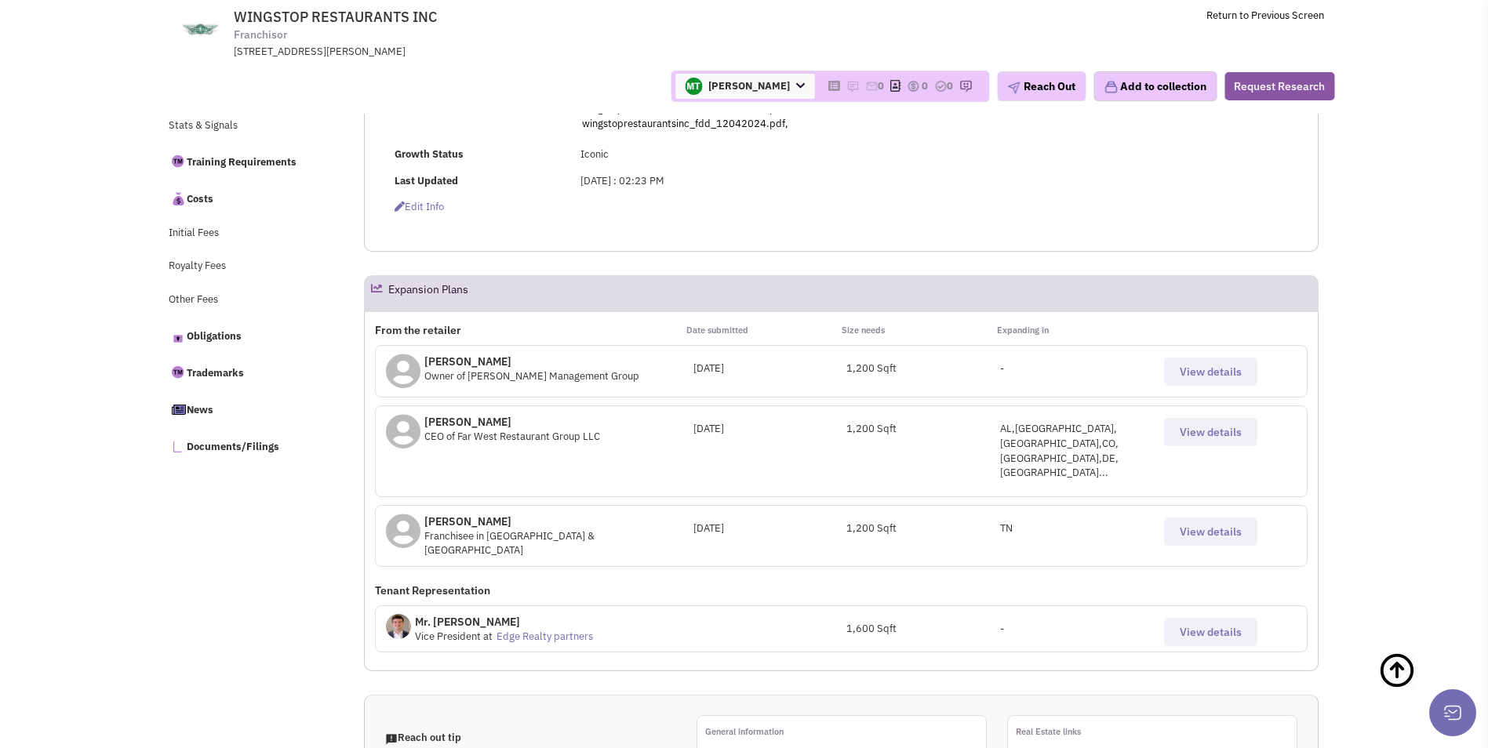
scroll to position [661, 0]
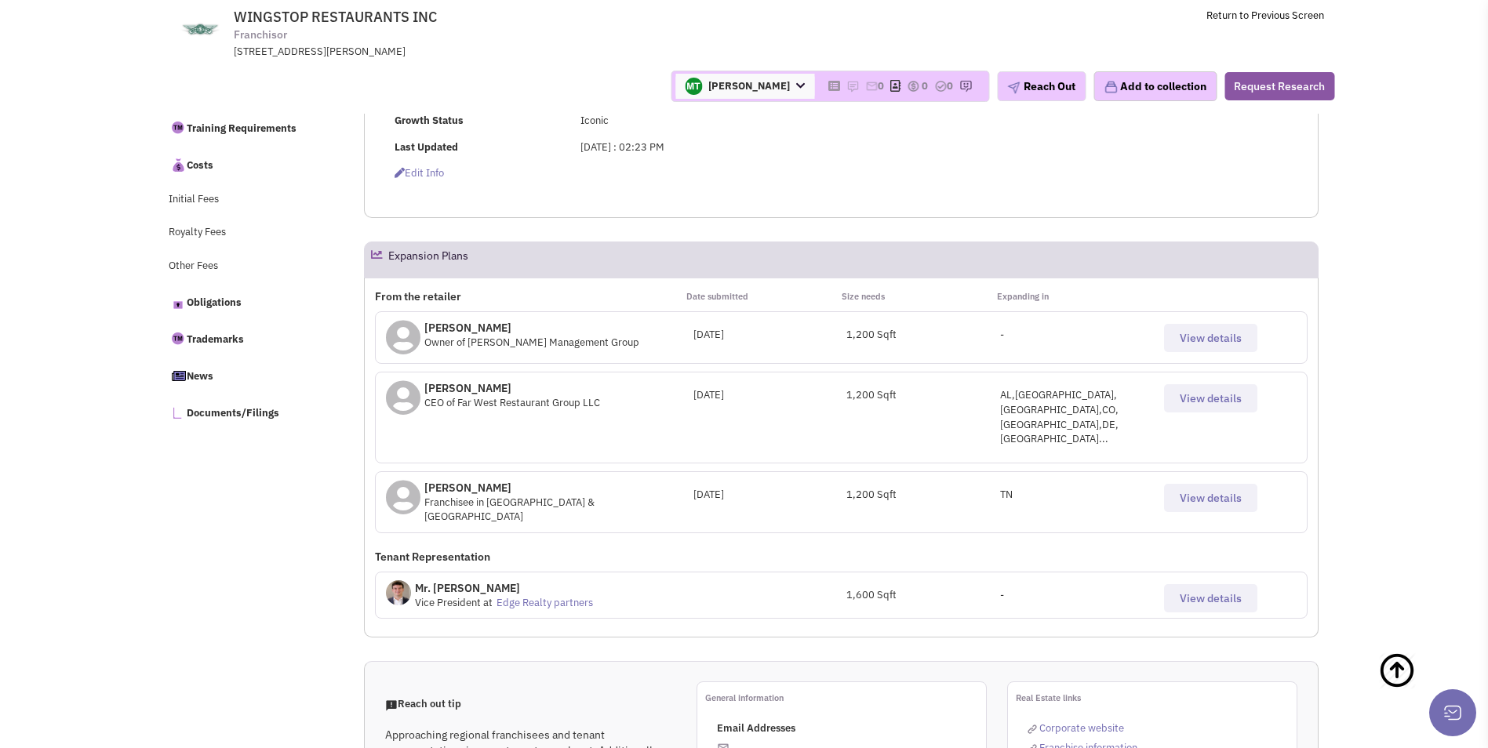
click at [1253, 484] on button "View details" at bounding box center [1210, 498] width 93 height 28
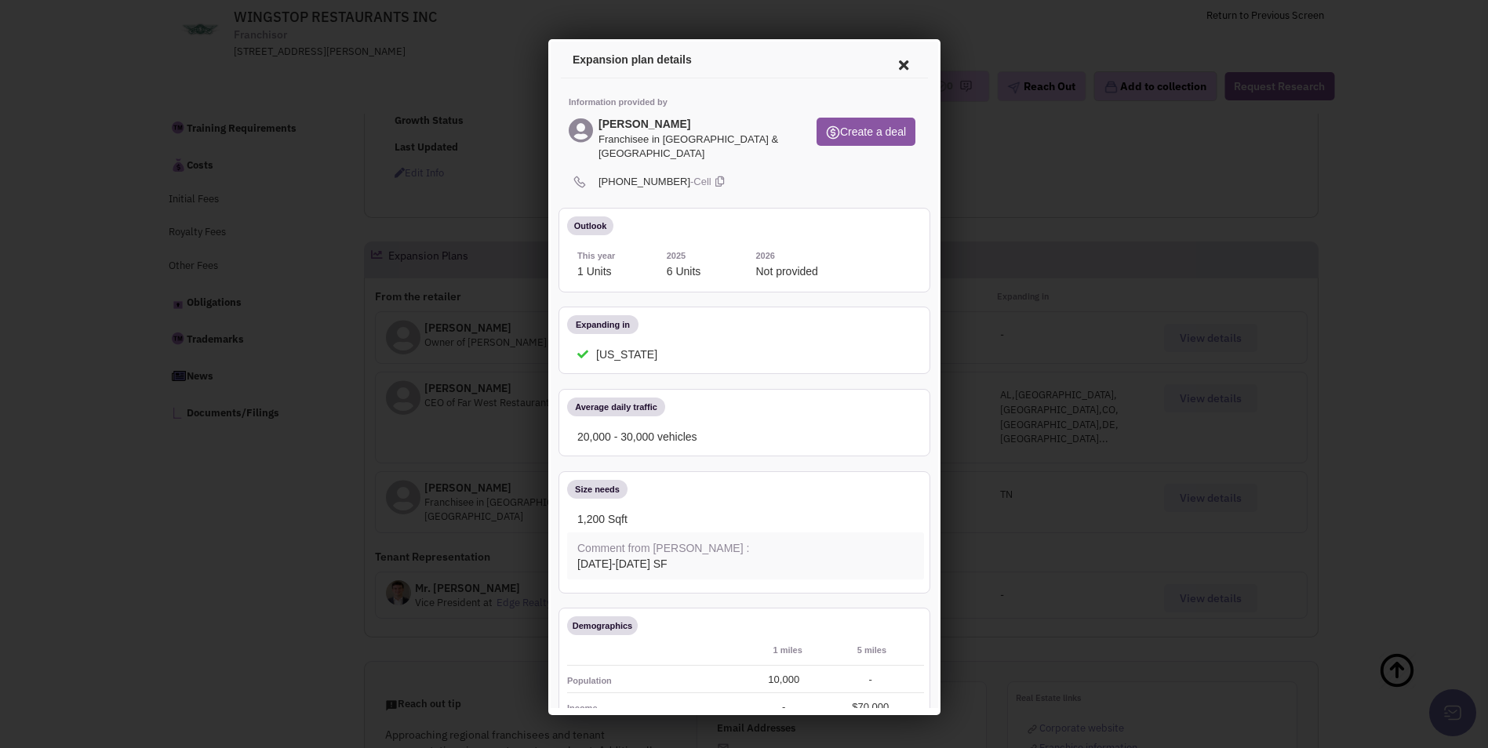
scroll to position [0, 0]
click at [712, 173] on icon at bounding box center [716, 180] width 9 height 15
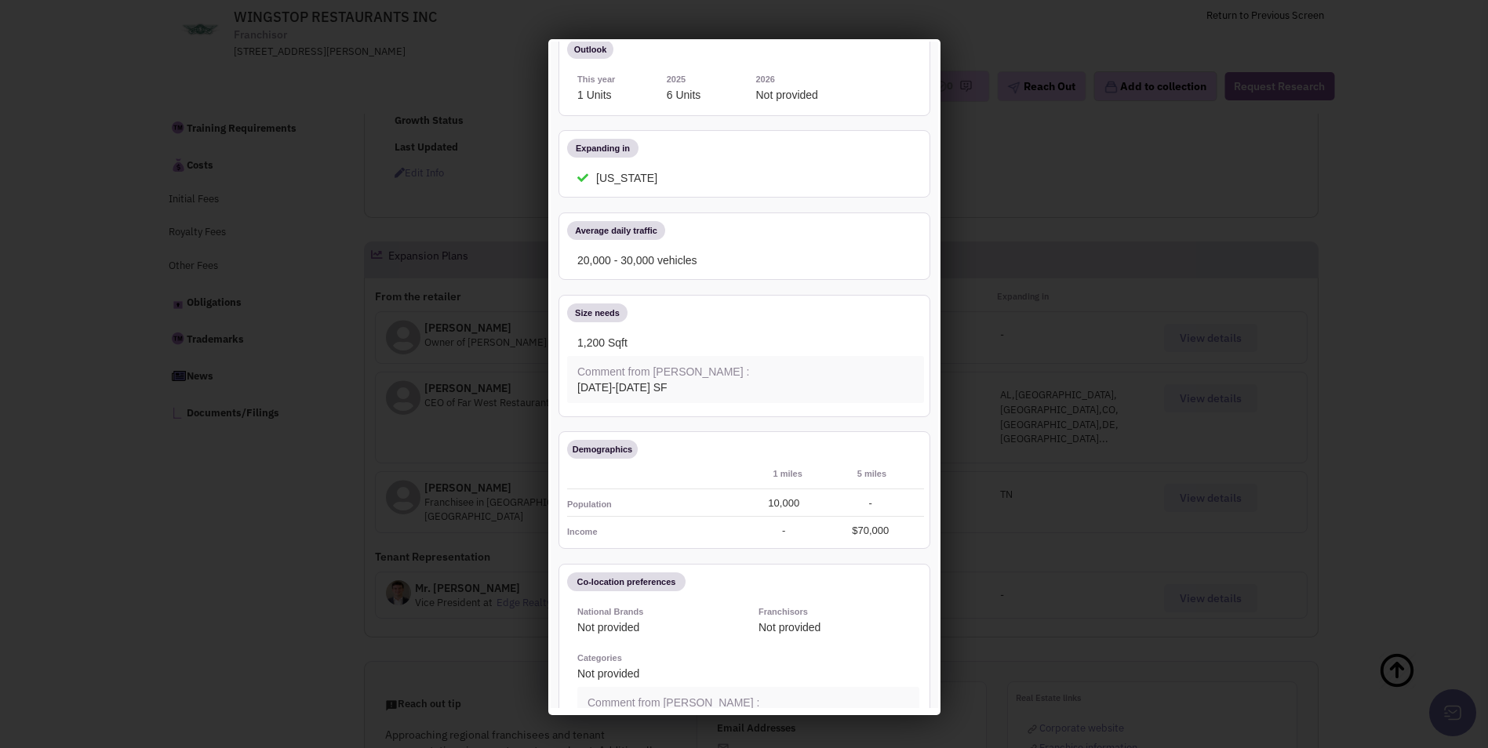
scroll to position [256, 0]
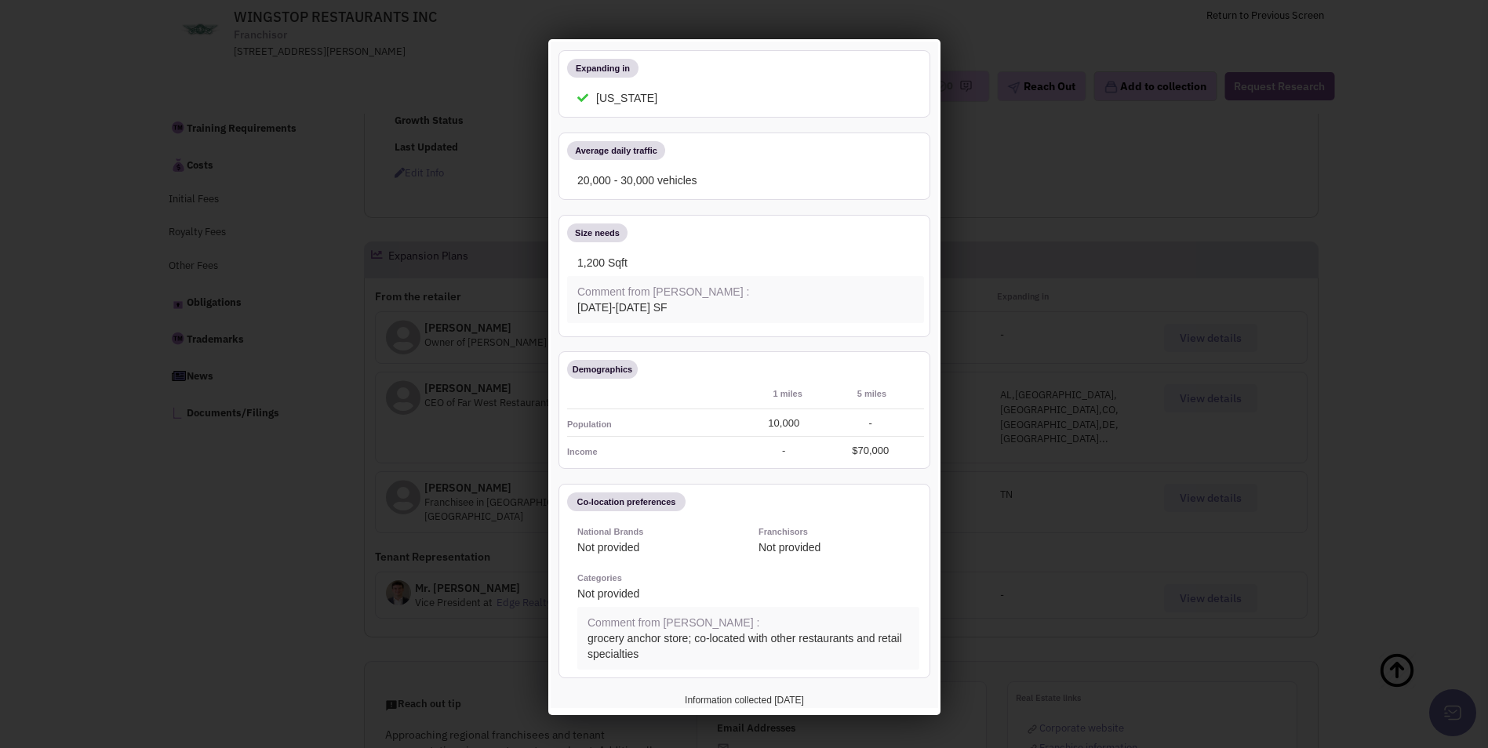
click at [1019, 306] on div at bounding box center [744, 374] width 1488 height 748
click at [1016, 323] on div at bounding box center [744, 374] width 1488 height 748
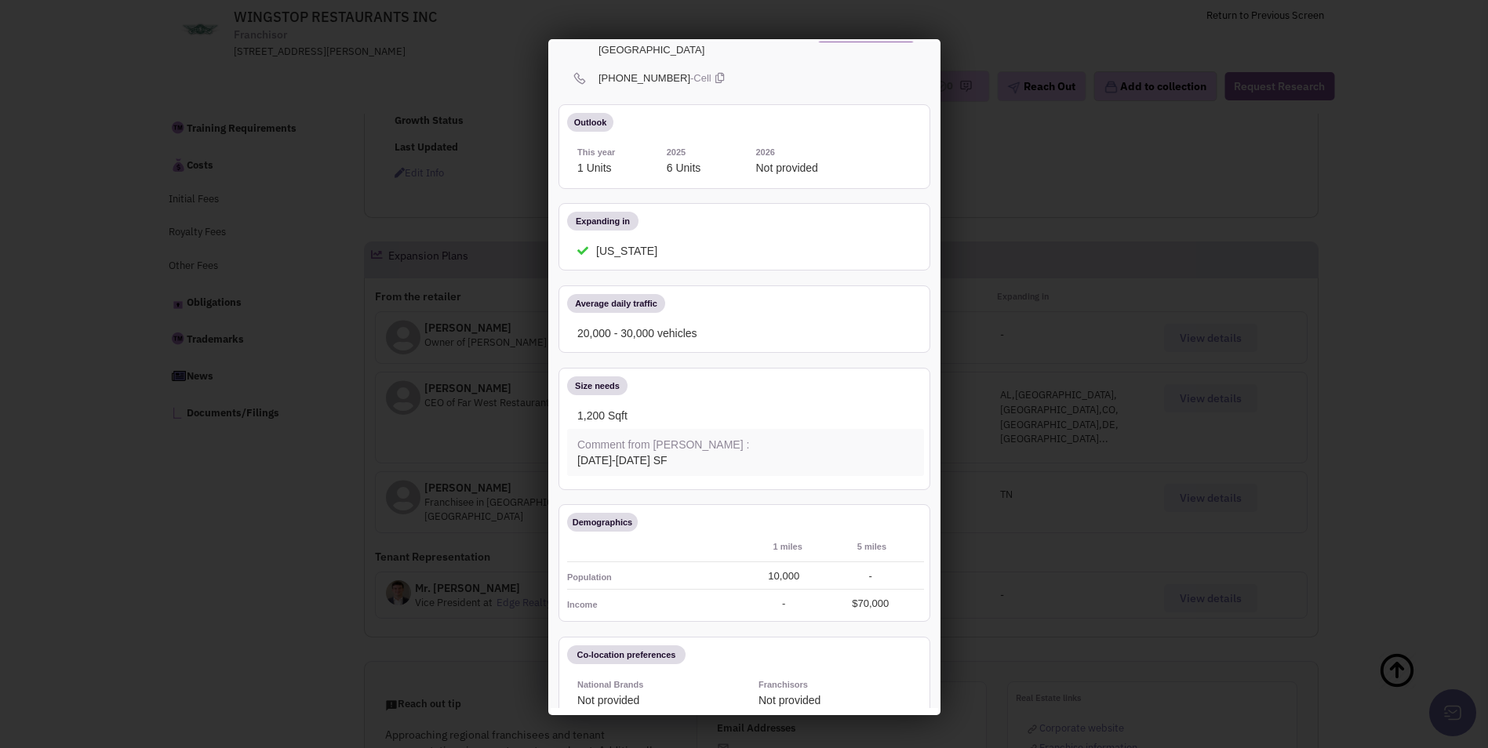
scroll to position [0, 0]
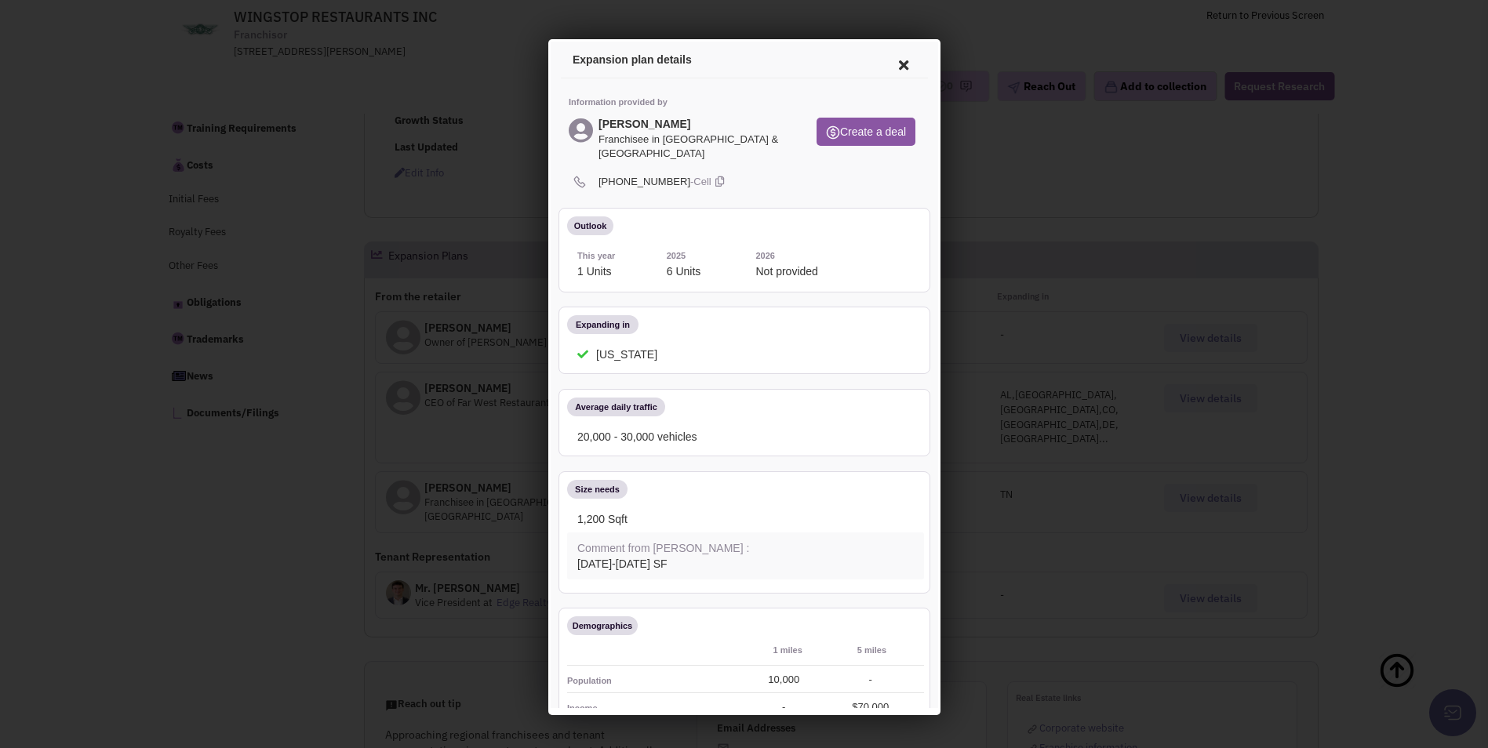
click at [889, 59] on icon at bounding box center [900, 63] width 33 height 38
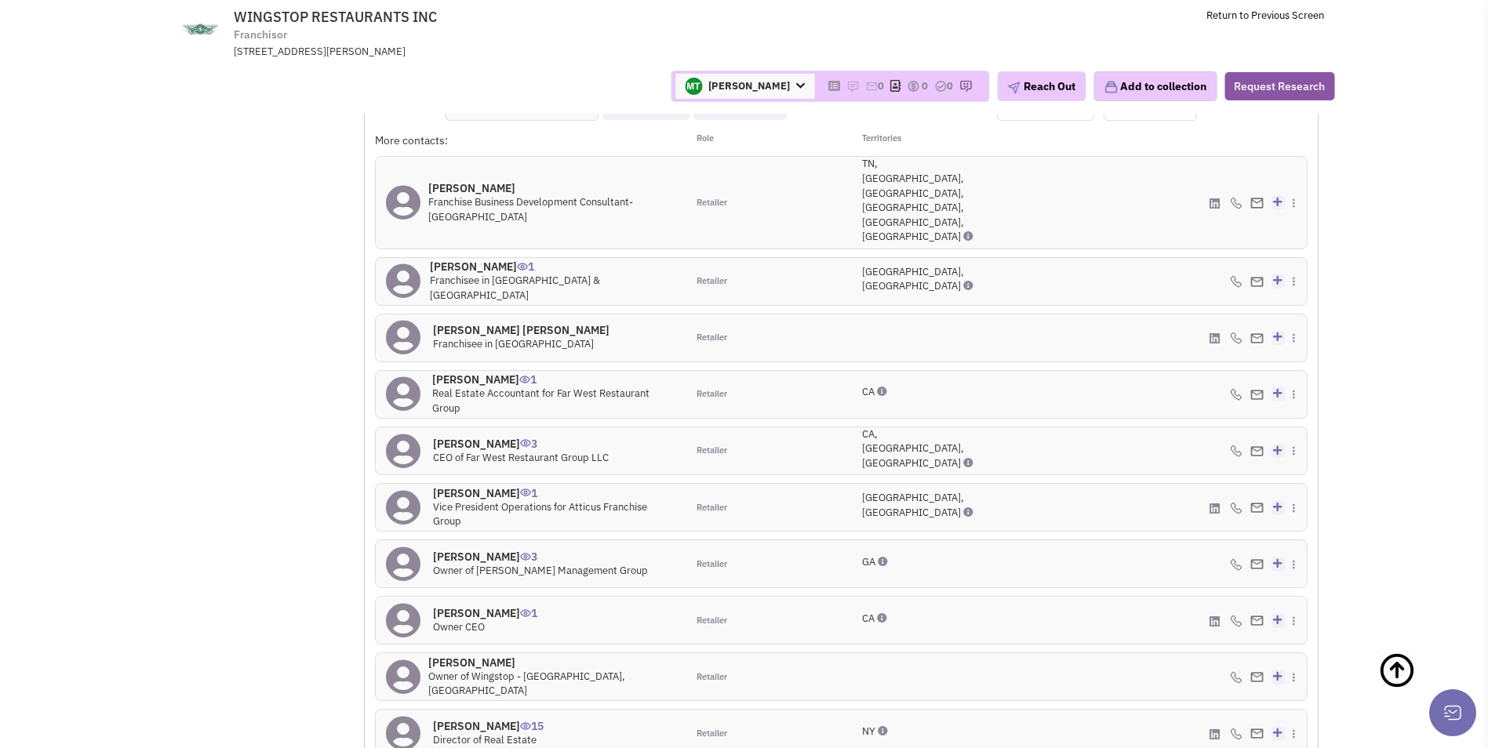
scroll to position [1682, 0]
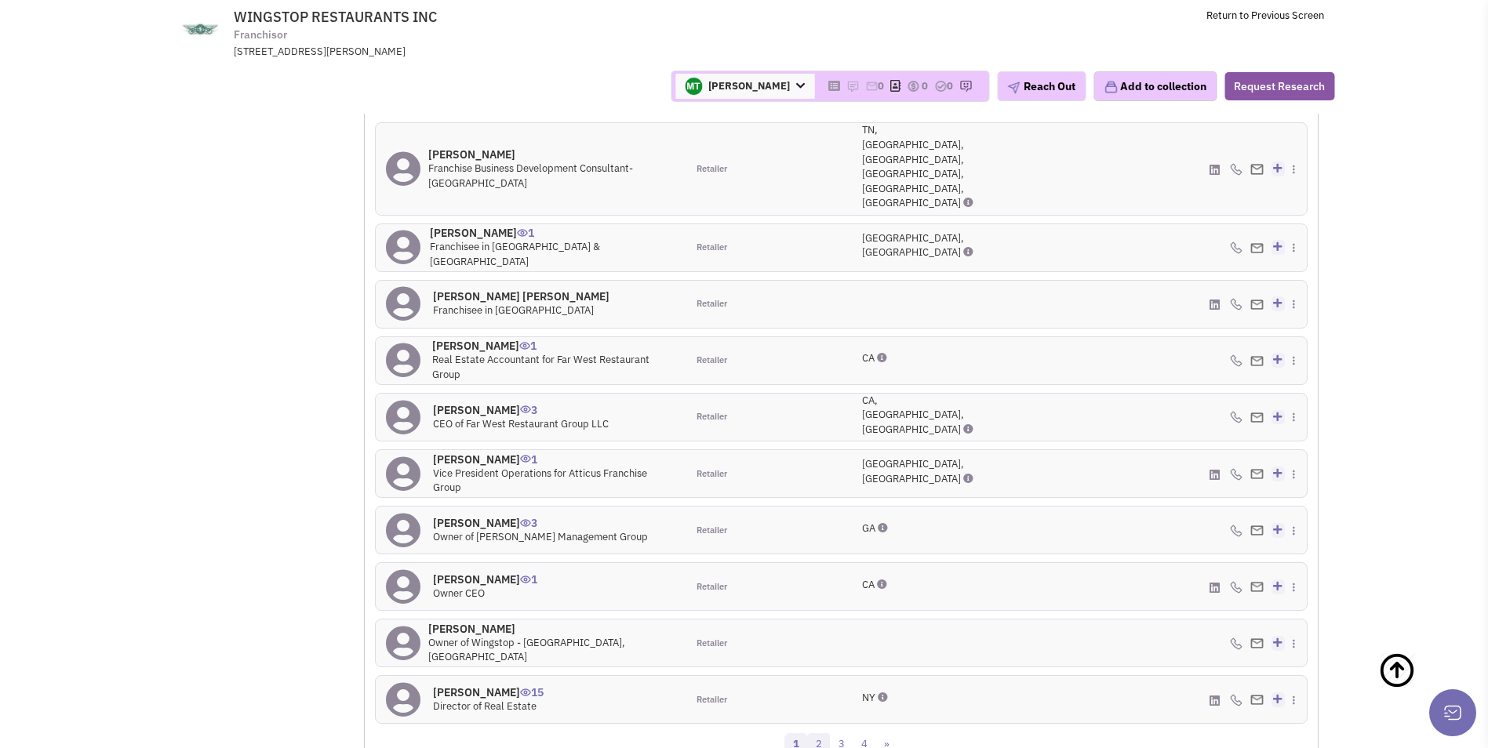
click at [813, 733] on link "2" at bounding box center [819, 745] width 24 height 24
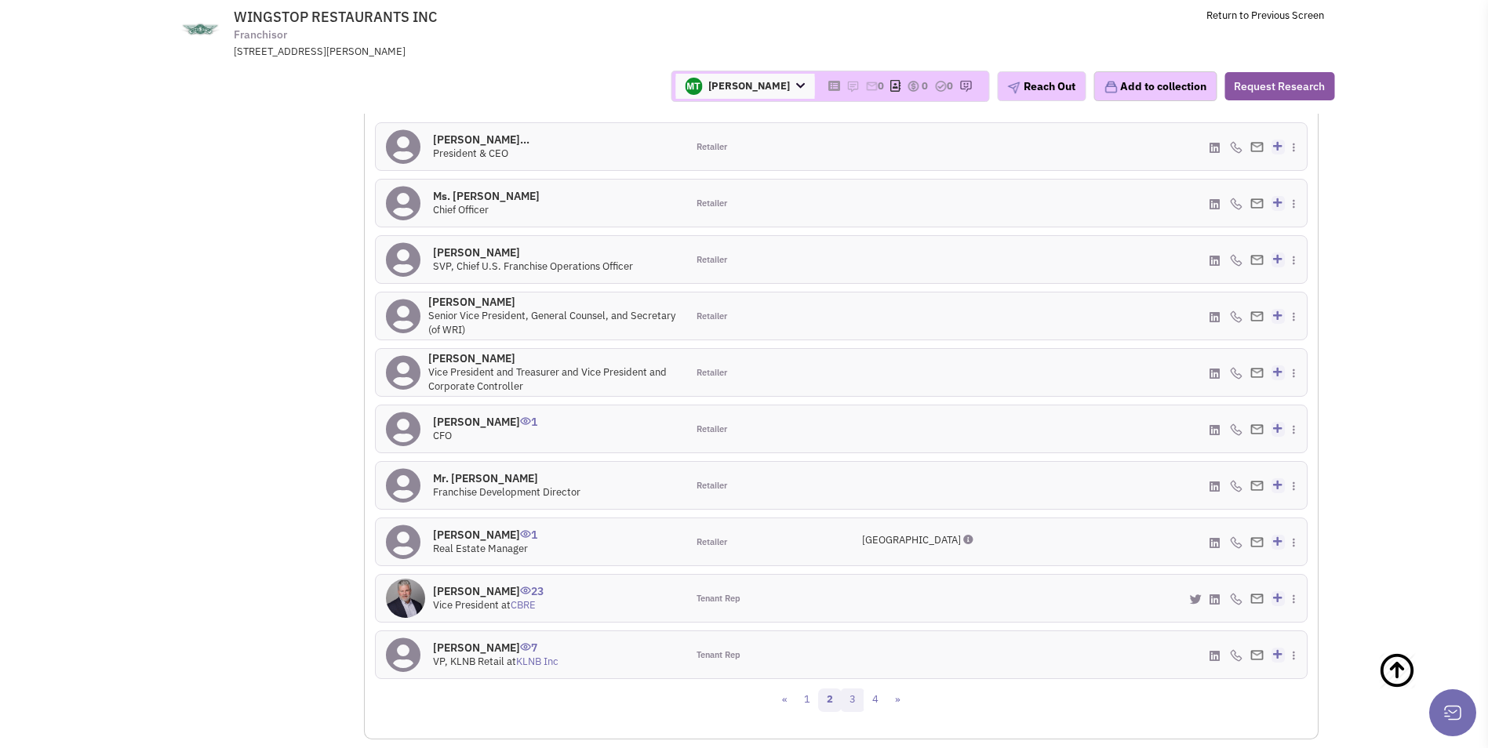
click at [853, 689] on link "3" at bounding box center [853, 701] width 24 height 24
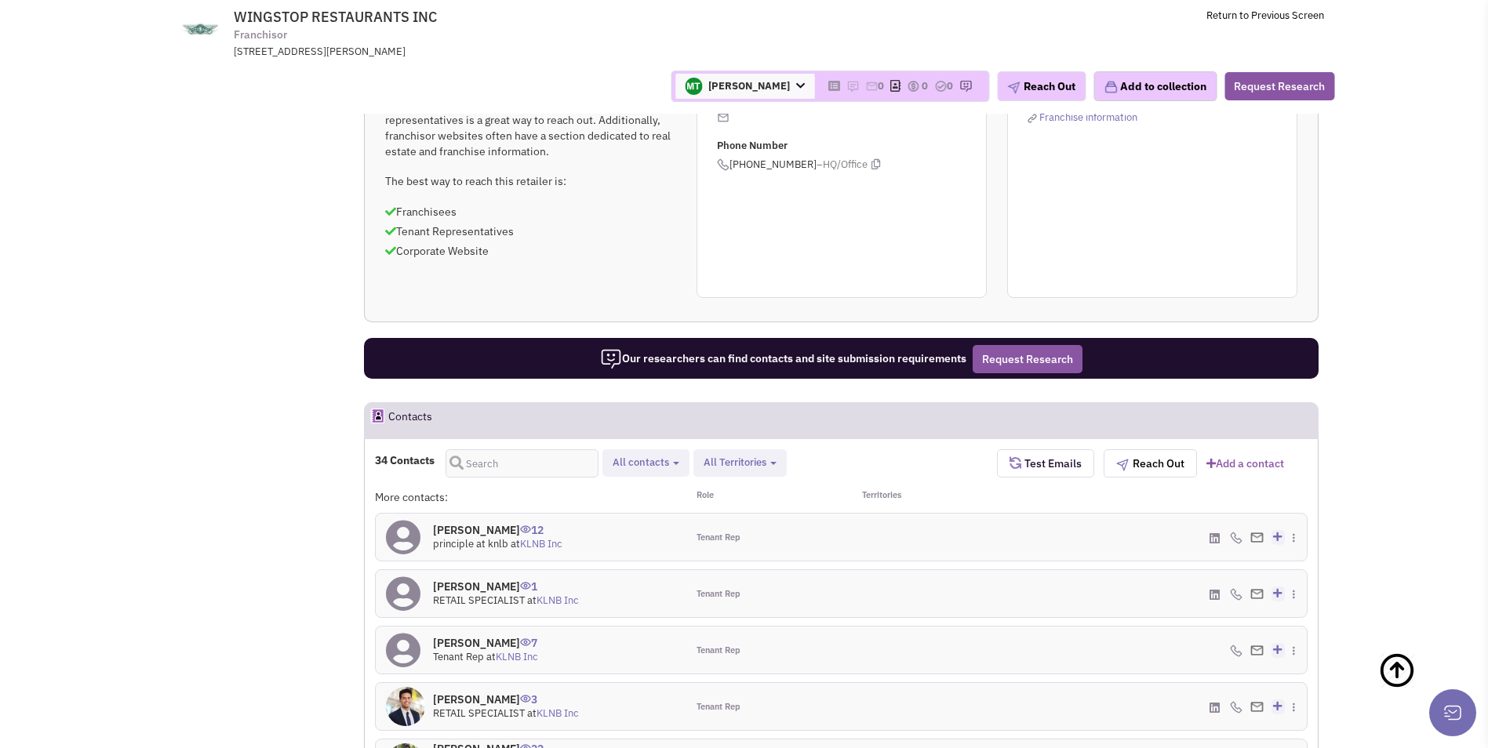
scroll to position [1290, 0]
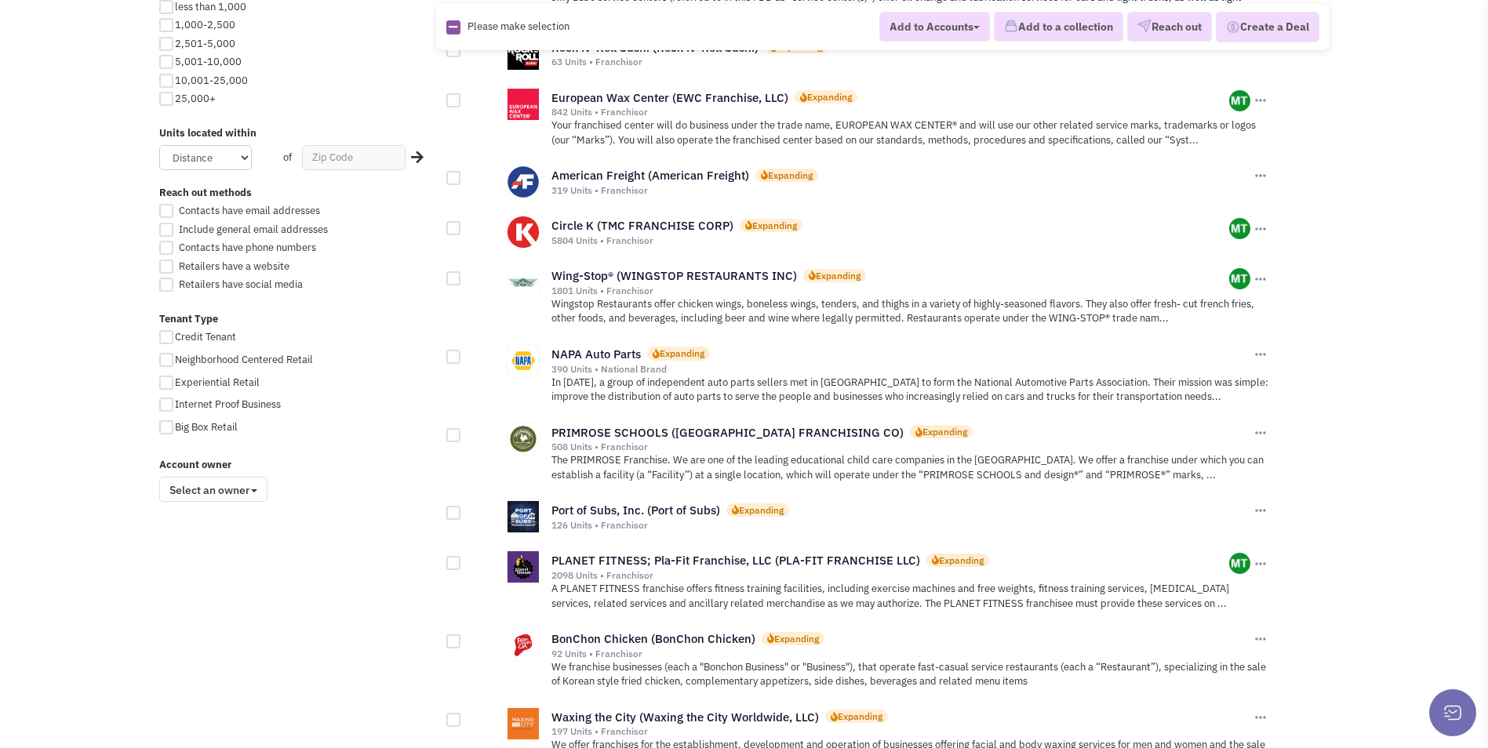
scroll to position [941, 0]
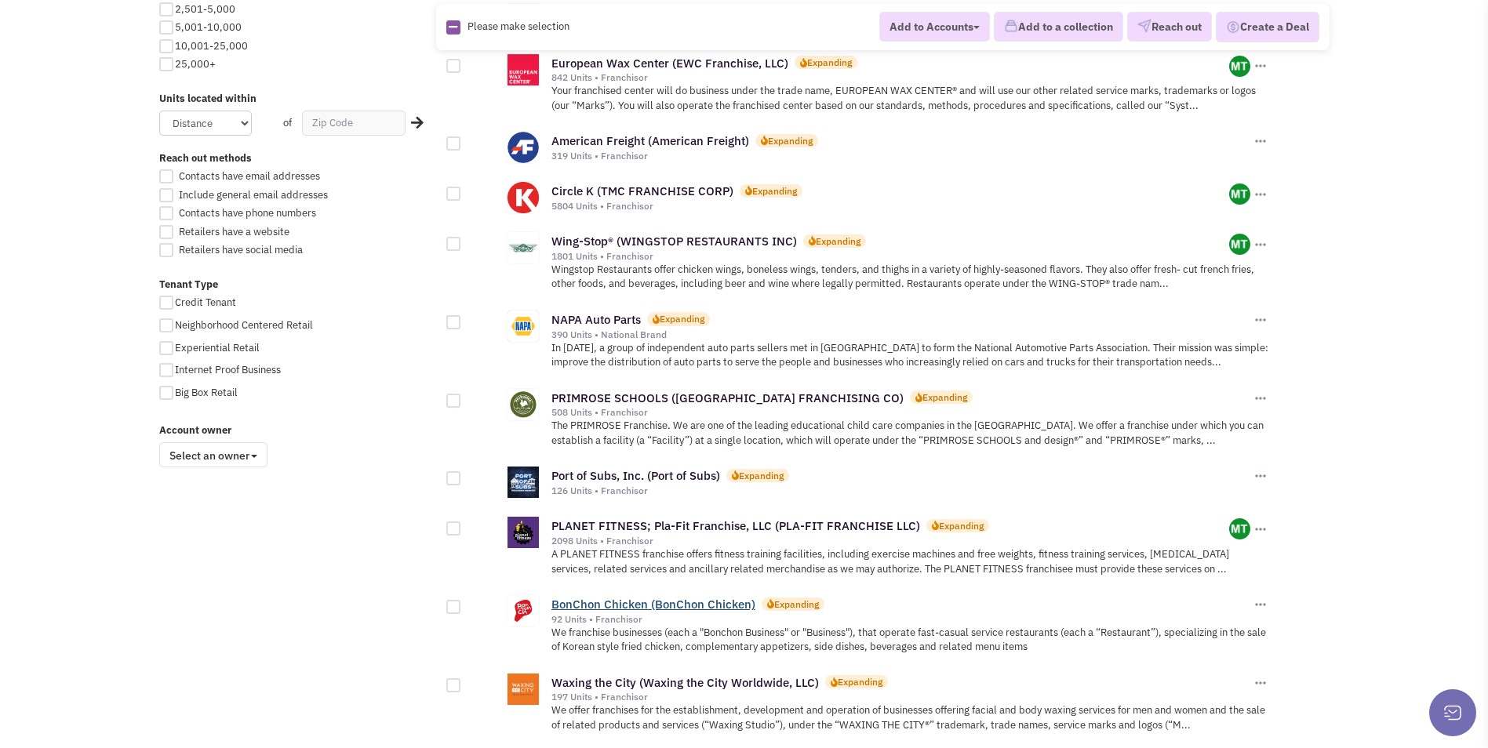
click at [609, 597] on link "BonChon Chicken (BonChon Chicken)" at bounding box center [653, 604] width 204 height 15
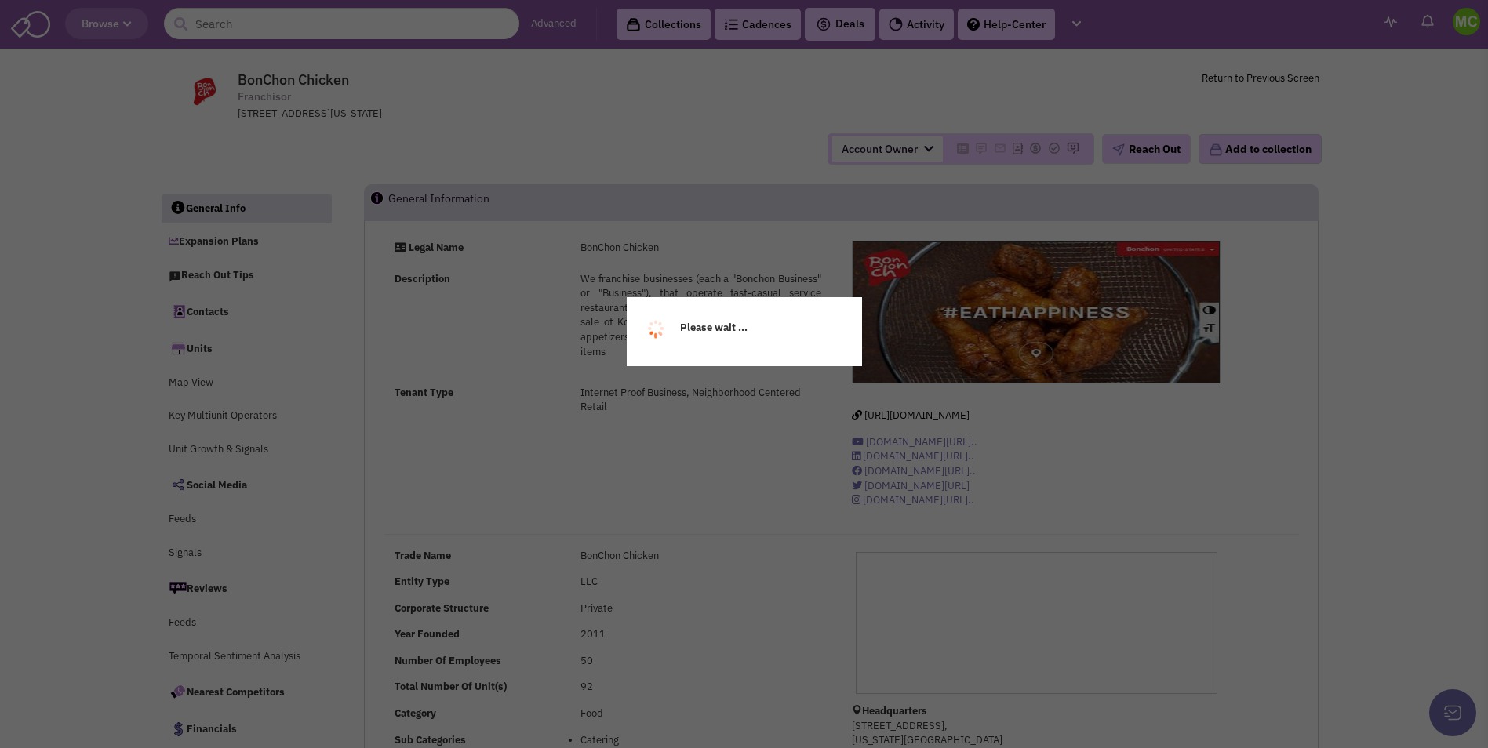
select select
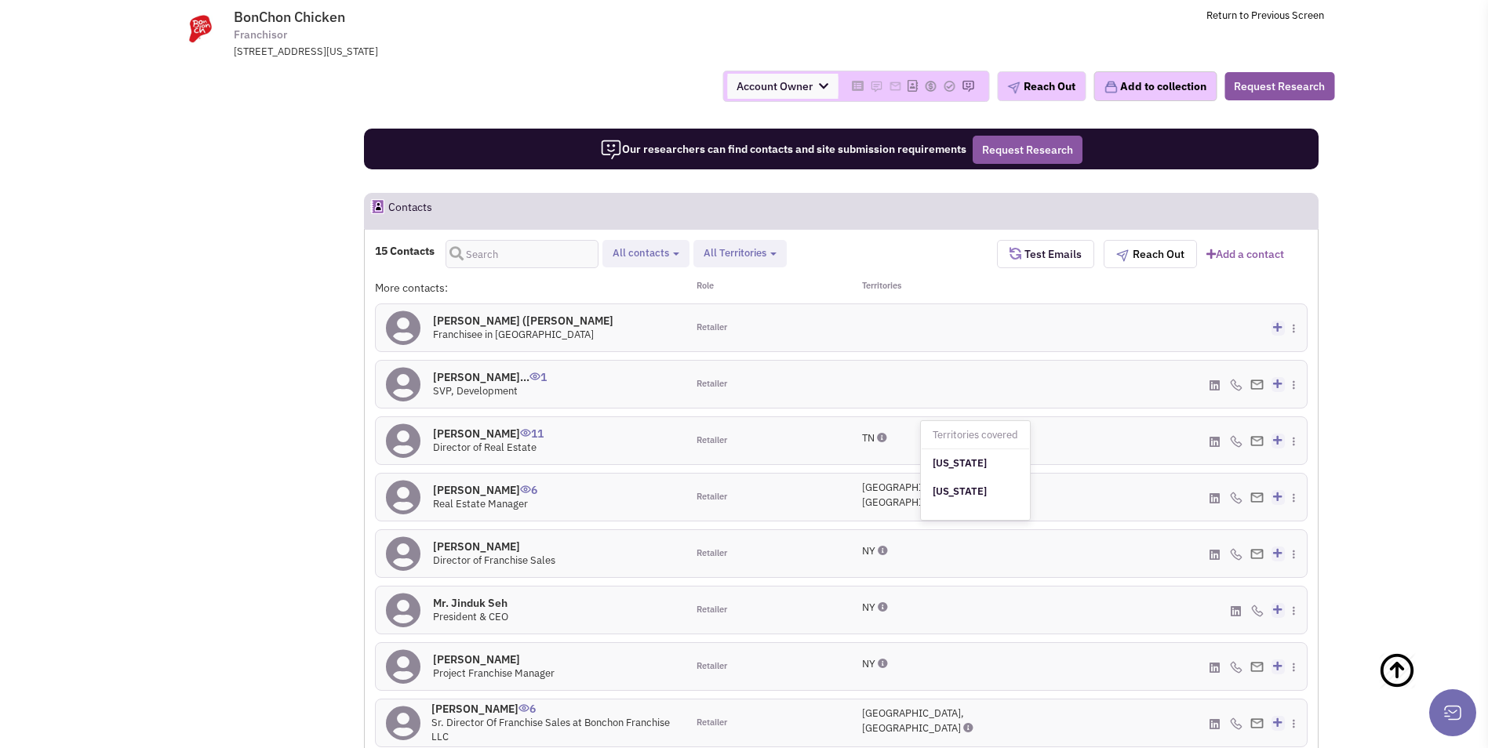
scroll to position [1492, 0]
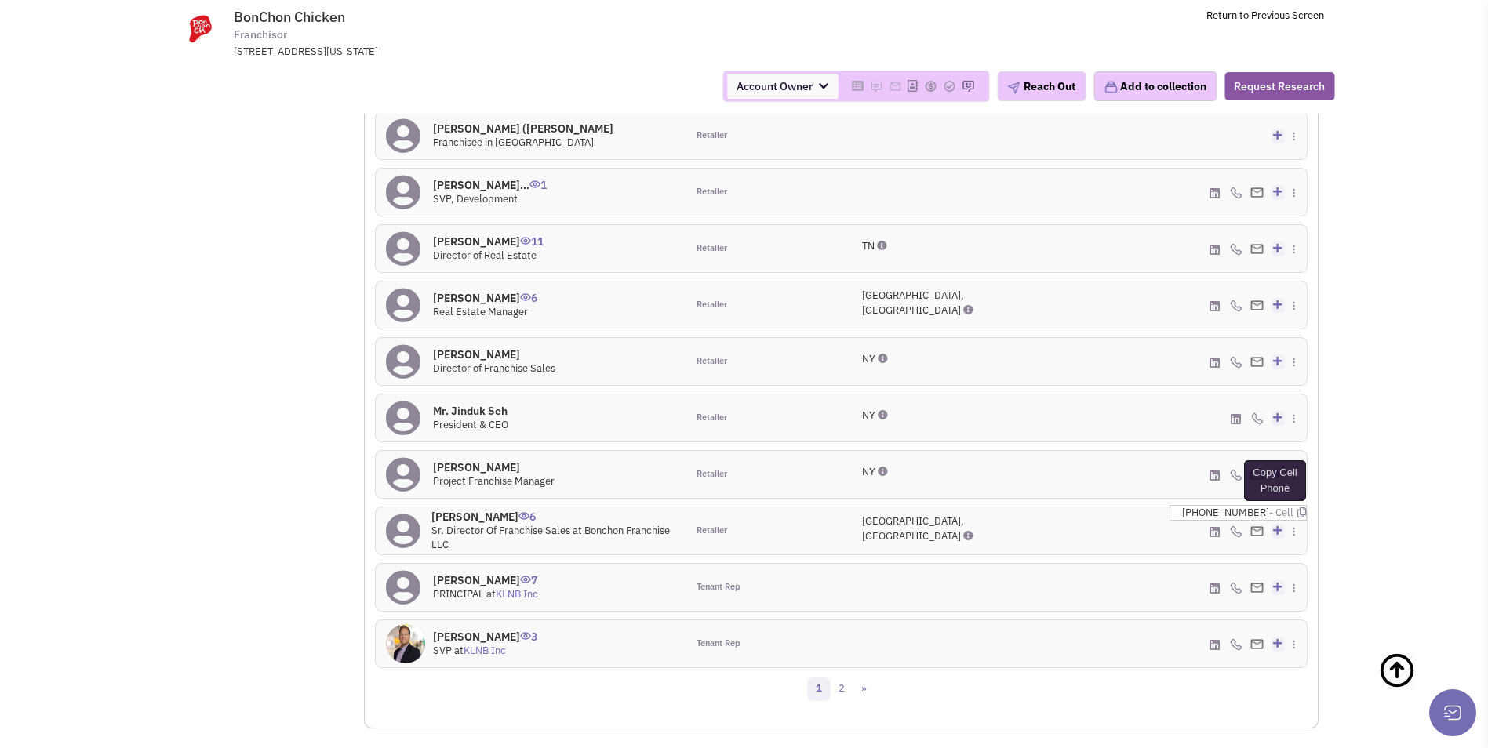
click at [1297, 507] on icon at bounding box center [1301, 512] width 9 height 10
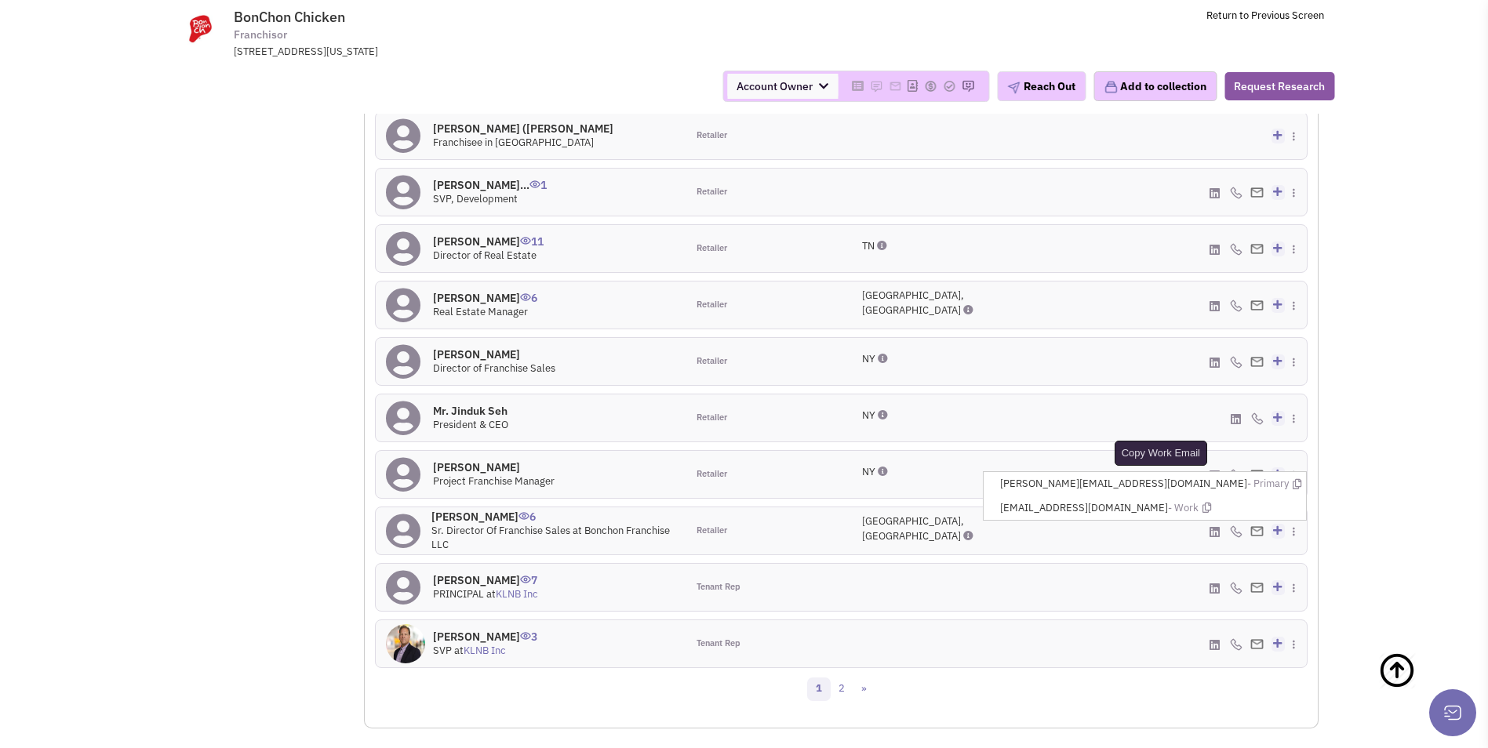
click at [1211, 503] on icon at bounding box center [1206, 508] width 9 height 10
click at [1293, 479] on icon at bounding box center [1297, 484] width 9 height 10
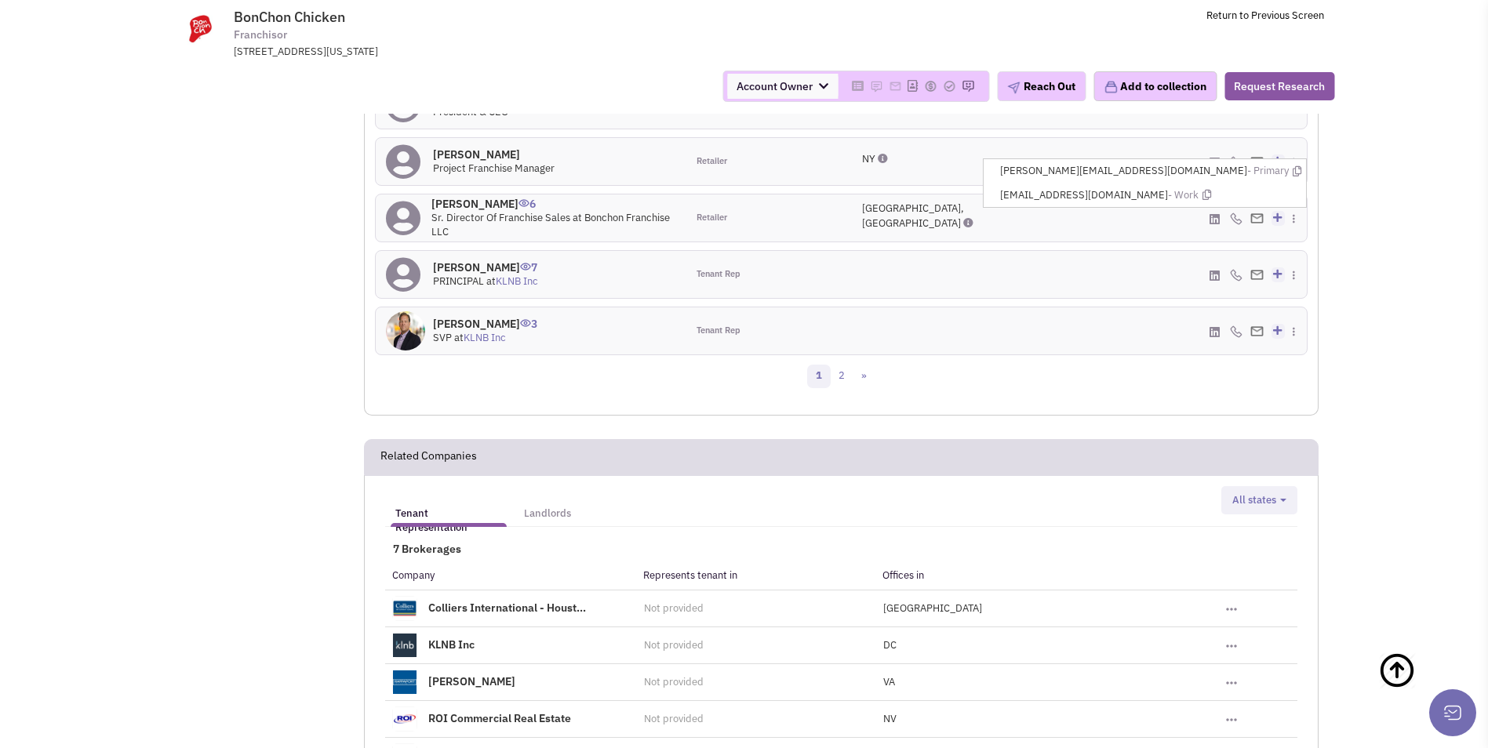
scroll to position [1806, 0]
click at [847, 364] on link "2" at bounding box center [842, 376] width 24 height 24
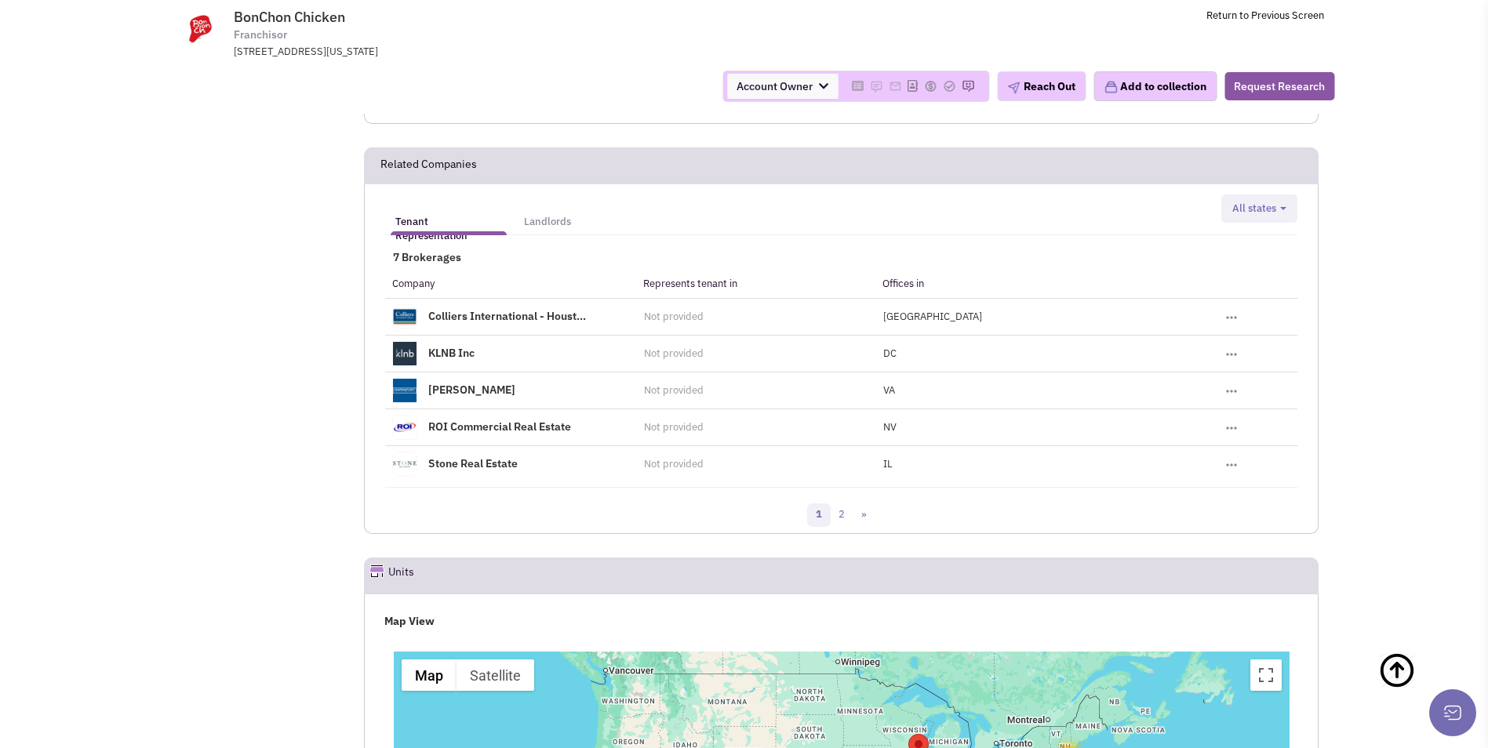
scroll to position [1213, 0]
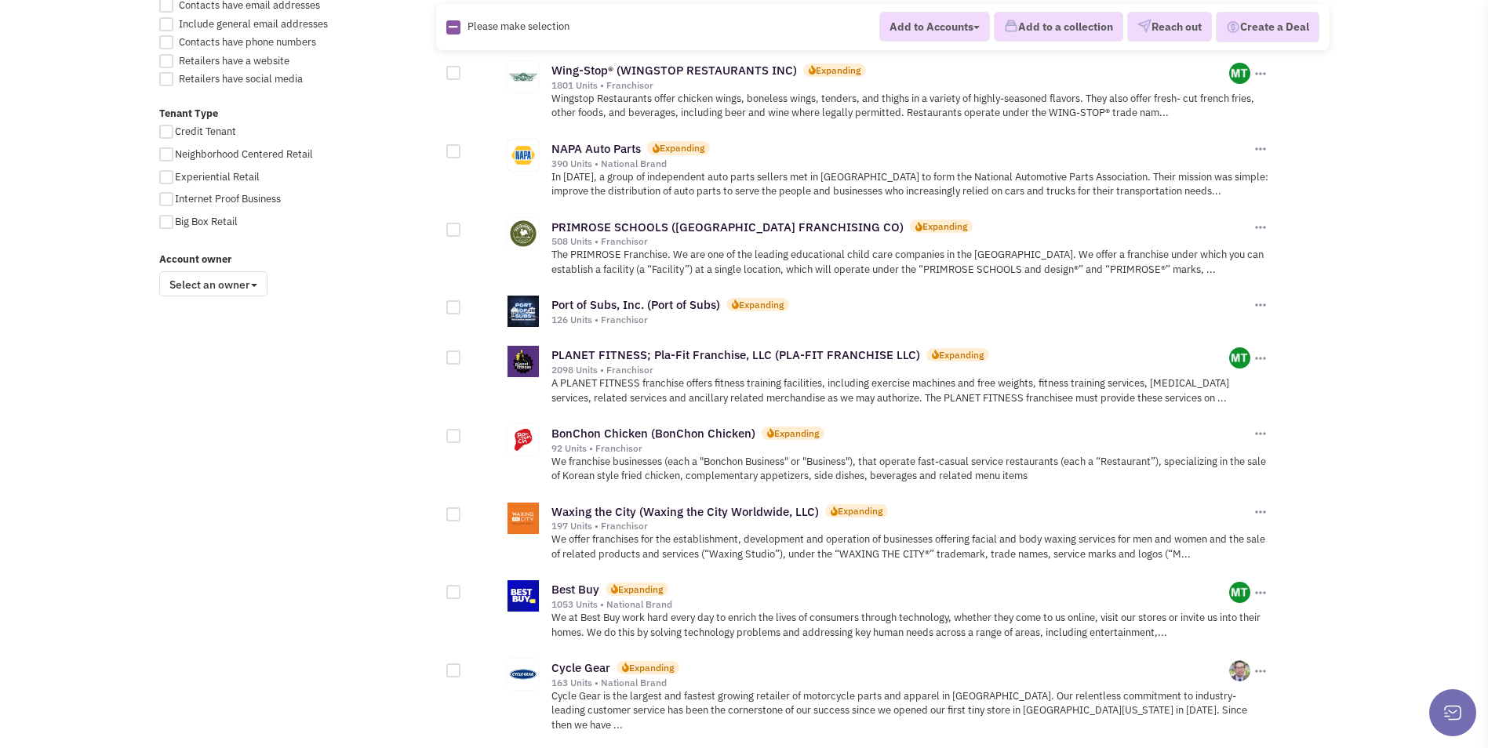
scroll to position [1177, 0]
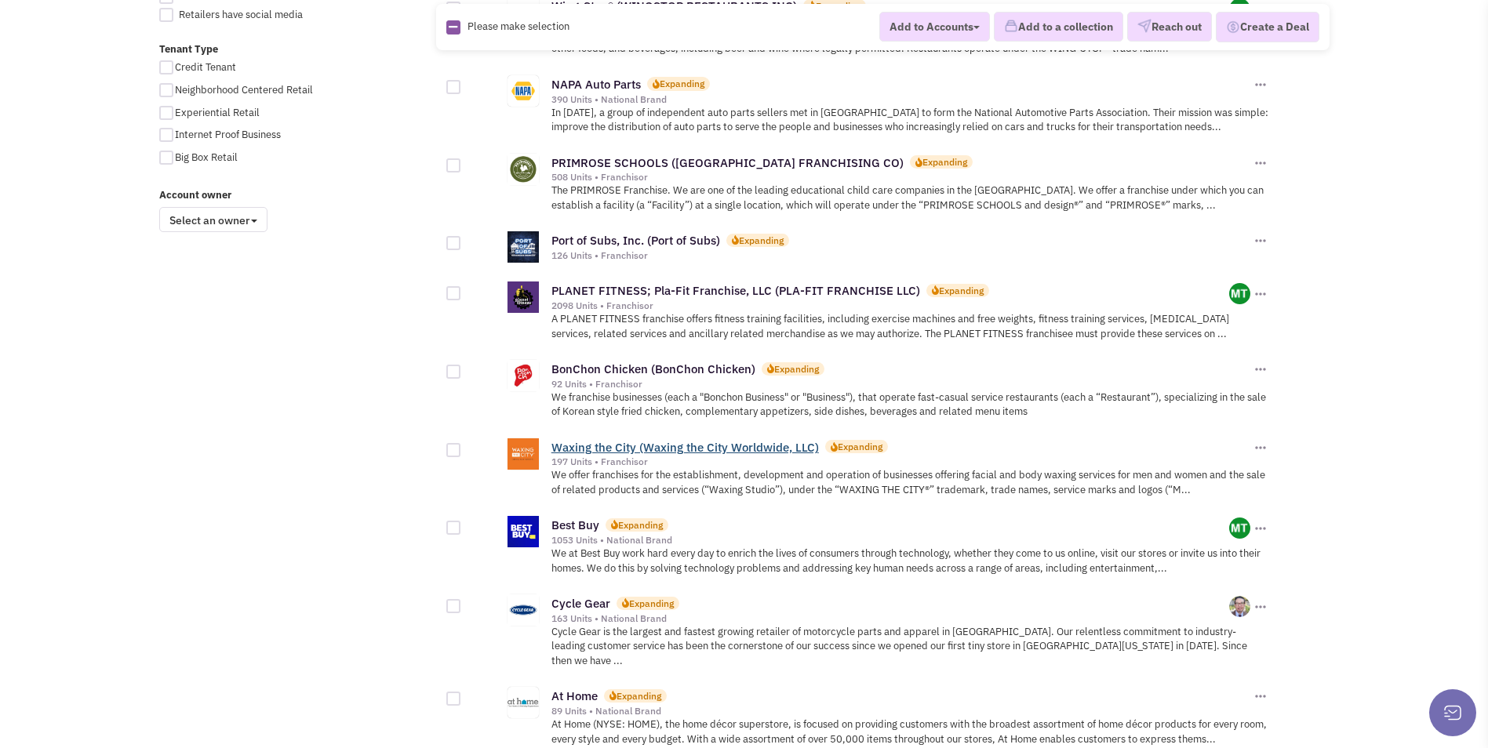
click at [631, 440] on link "Waxing the City (Waxing the City Worldwide, LLC)" at bounding box center [684, 447] width 267 height 15
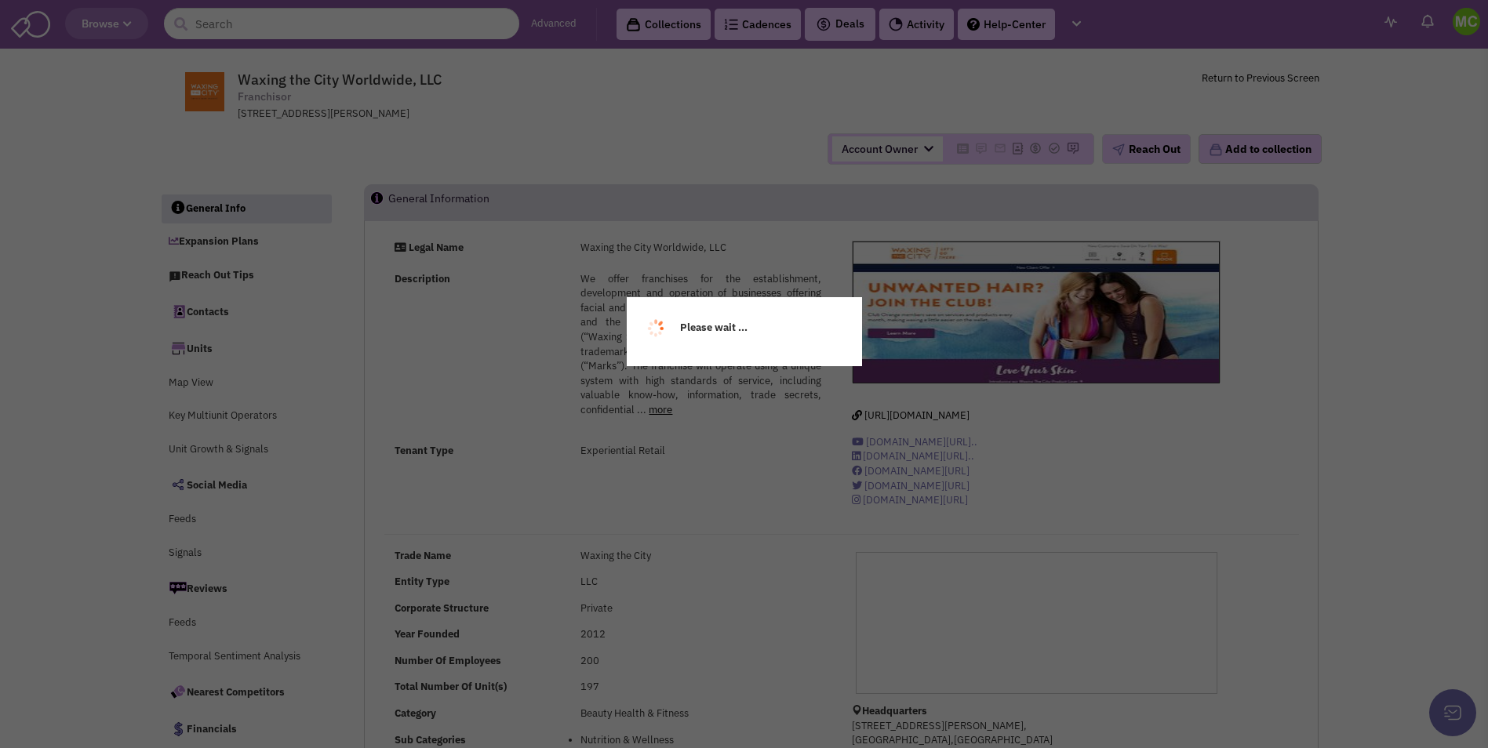
select select
